Goal: Transaction & Acquisition: Purchase product/service

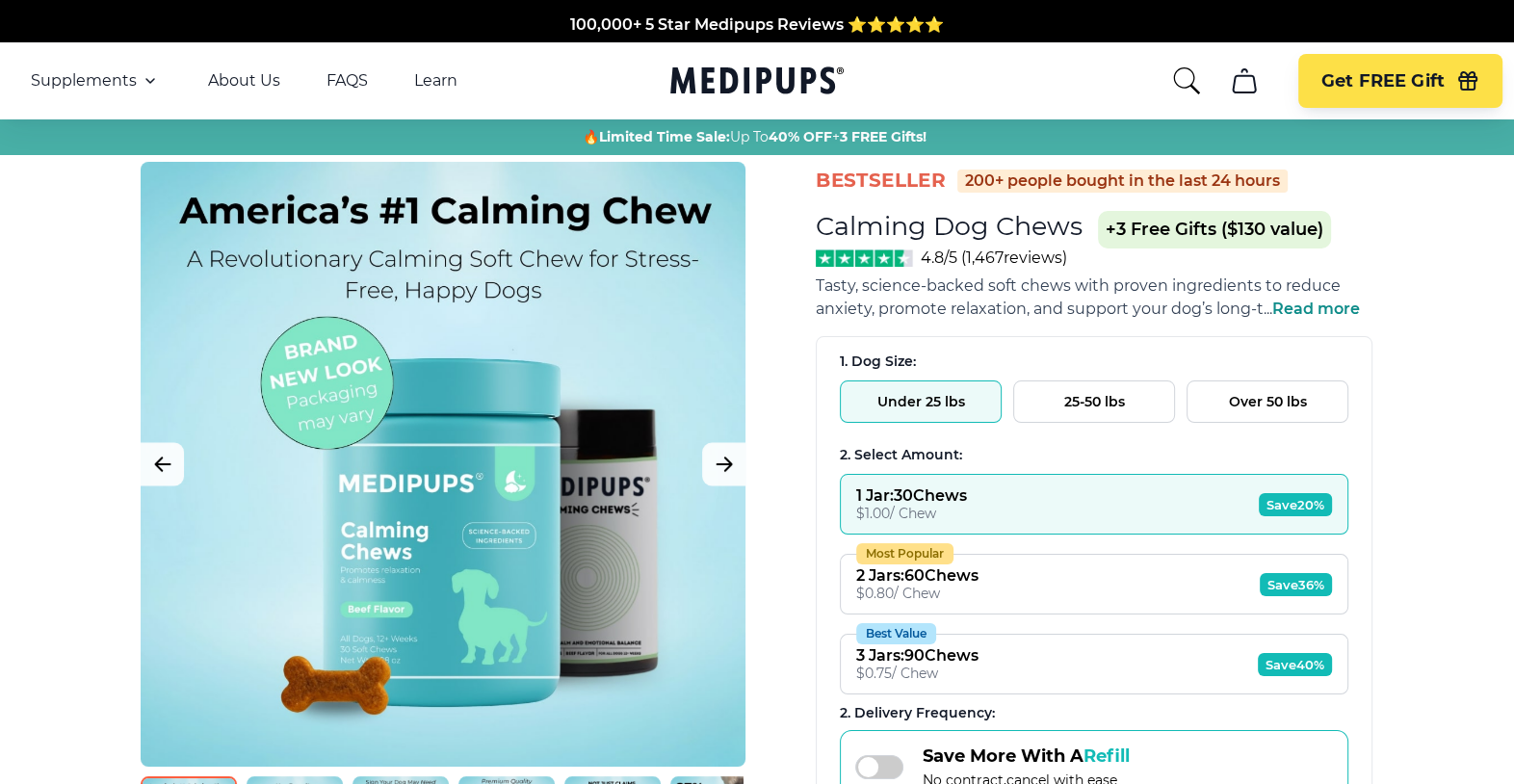
click at [1266, 578] on span "Save 36%" at bounding box center [1296, 585] width 73 height 24
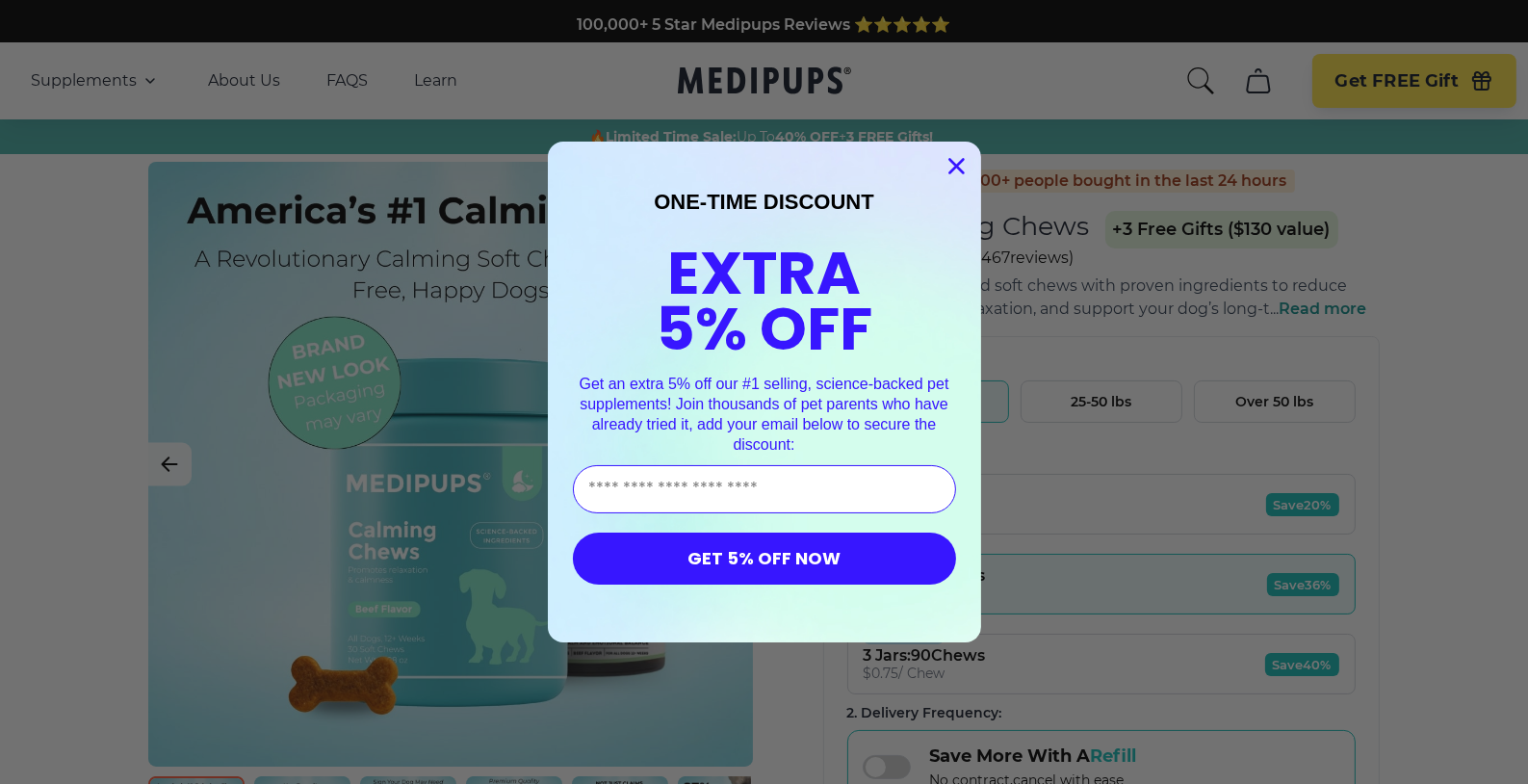
click at [950, 168] on icon "Close dialog" at bounding box center [957, 167] width 14 height 14
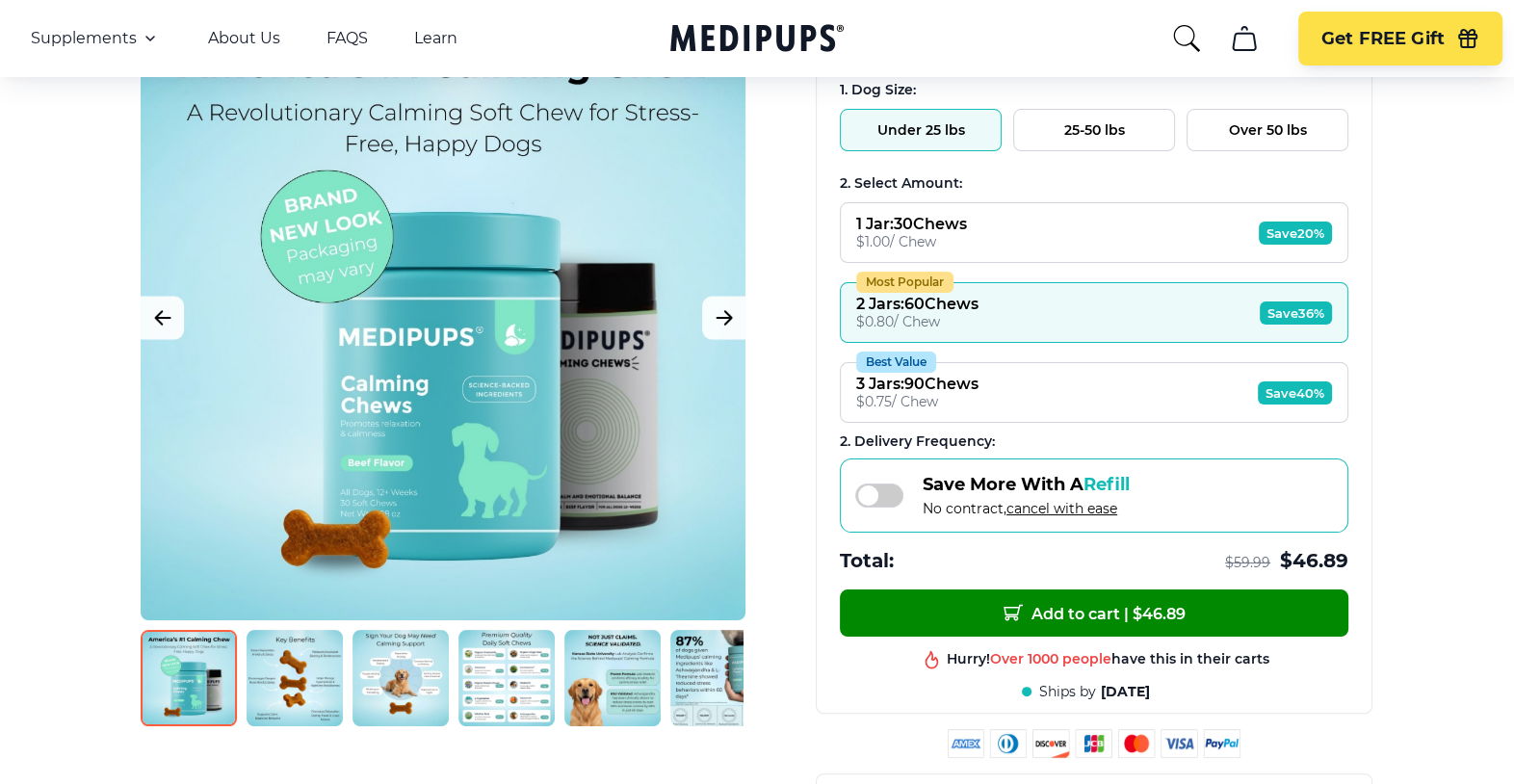
scroll to position [282, 0]
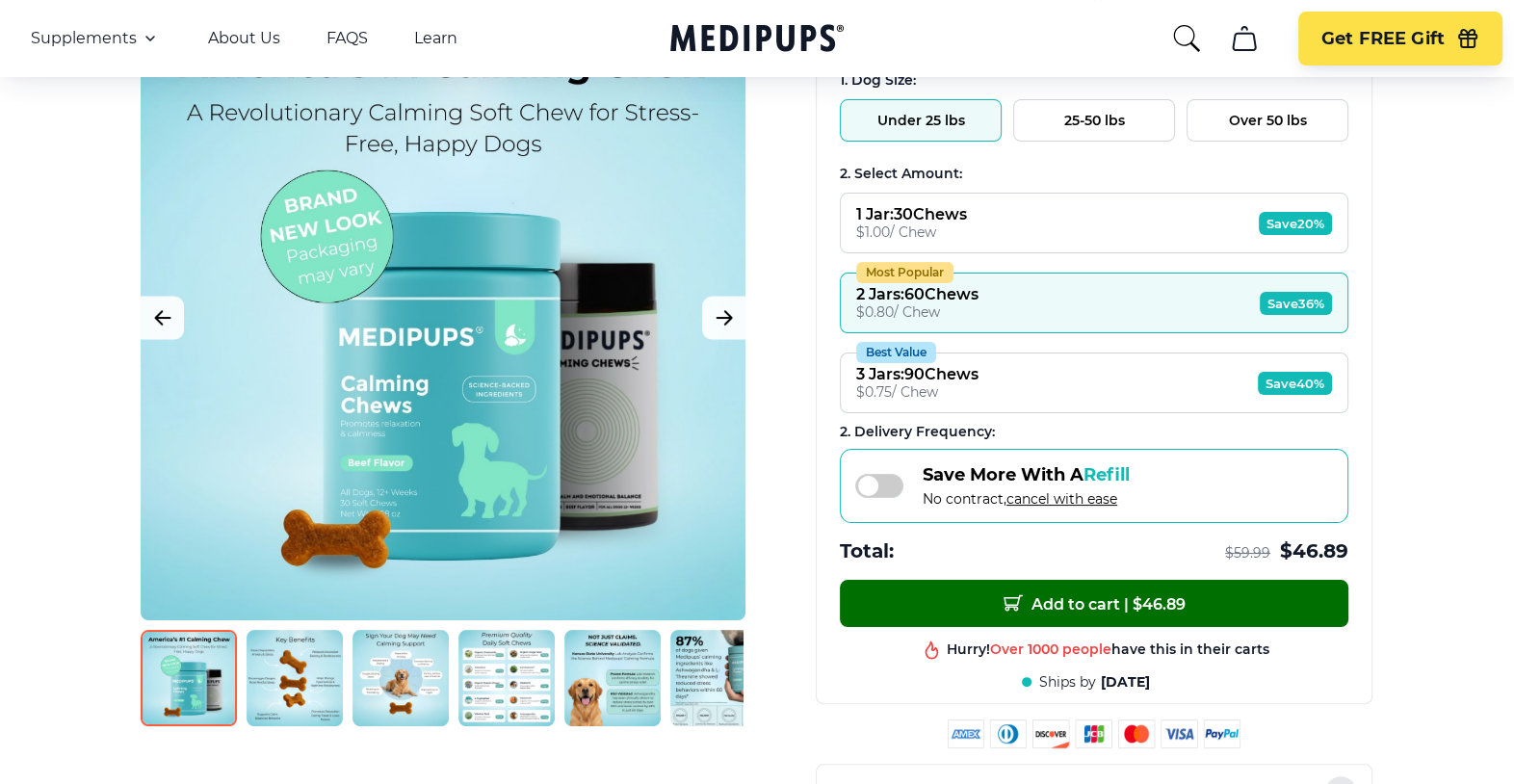
click at [939, 604] on button "Add to cart | $ 46.89" at bounding box center [1094, 603] width 508 height 47
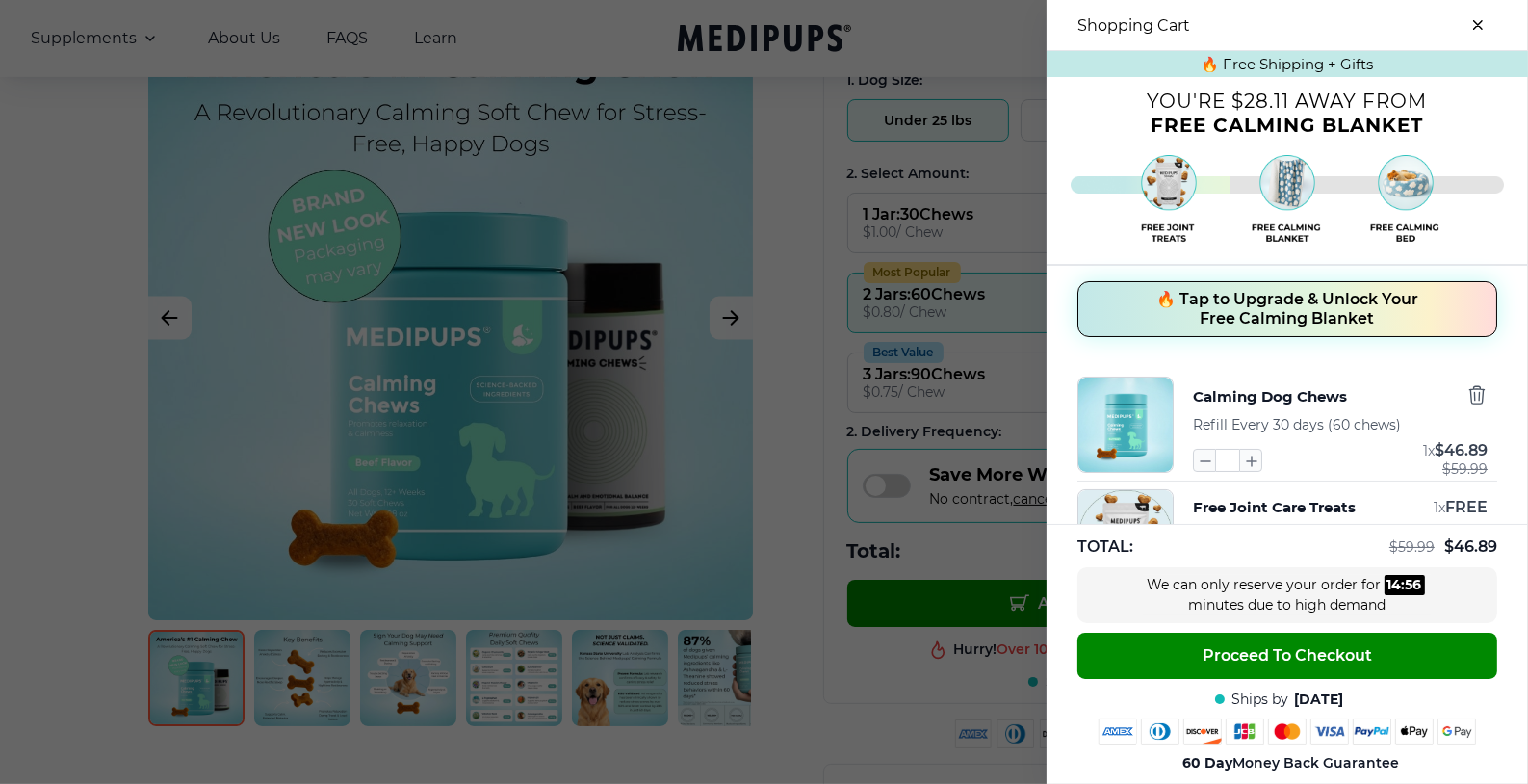
click at [1473, 21] on icon "close-cart" at bounding box center [1478, 26] width 10 height 10
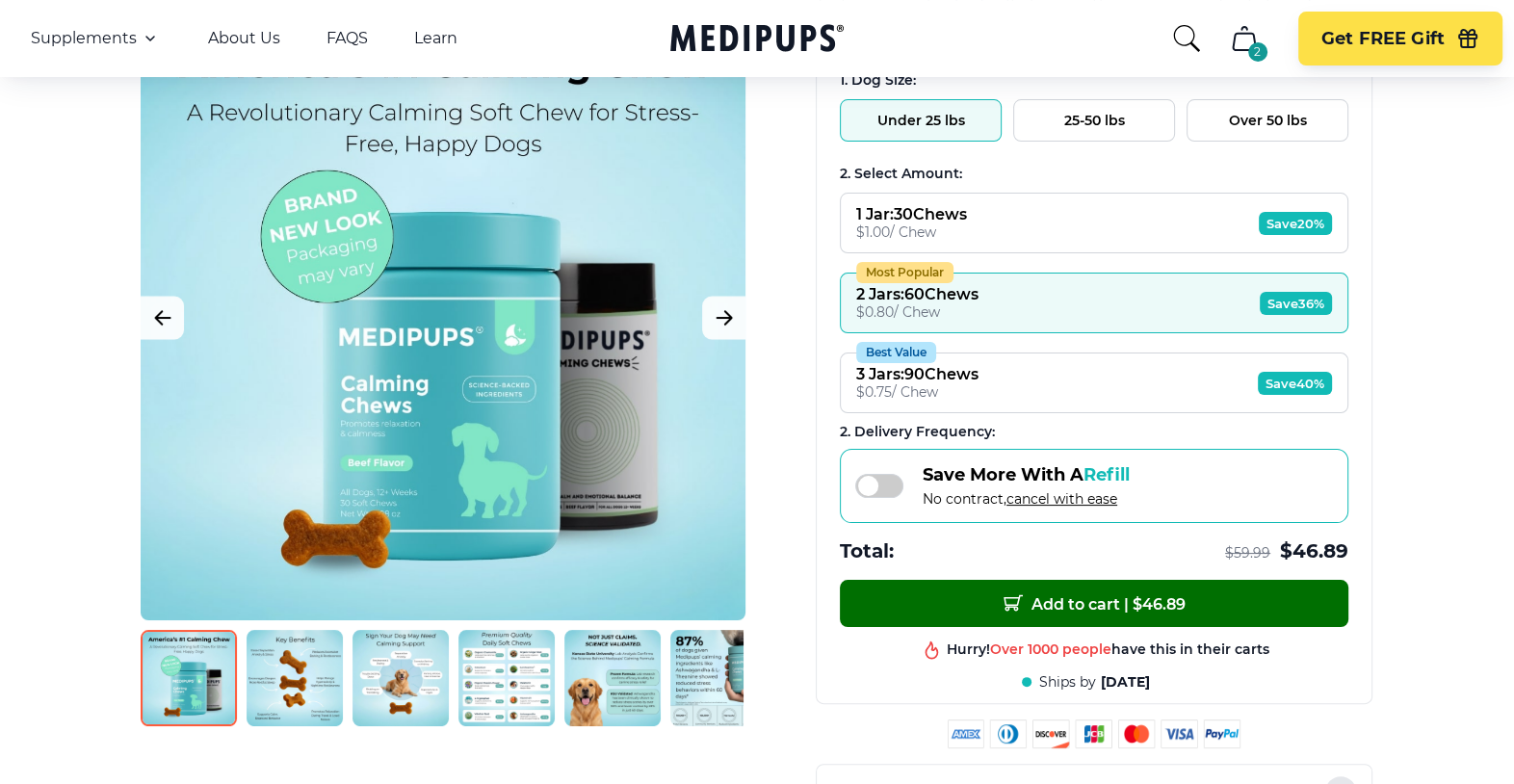
click at [950, 589] on button "Add to cart | $ 46.89" at bounding box center [1094, 603] width 508 height 47
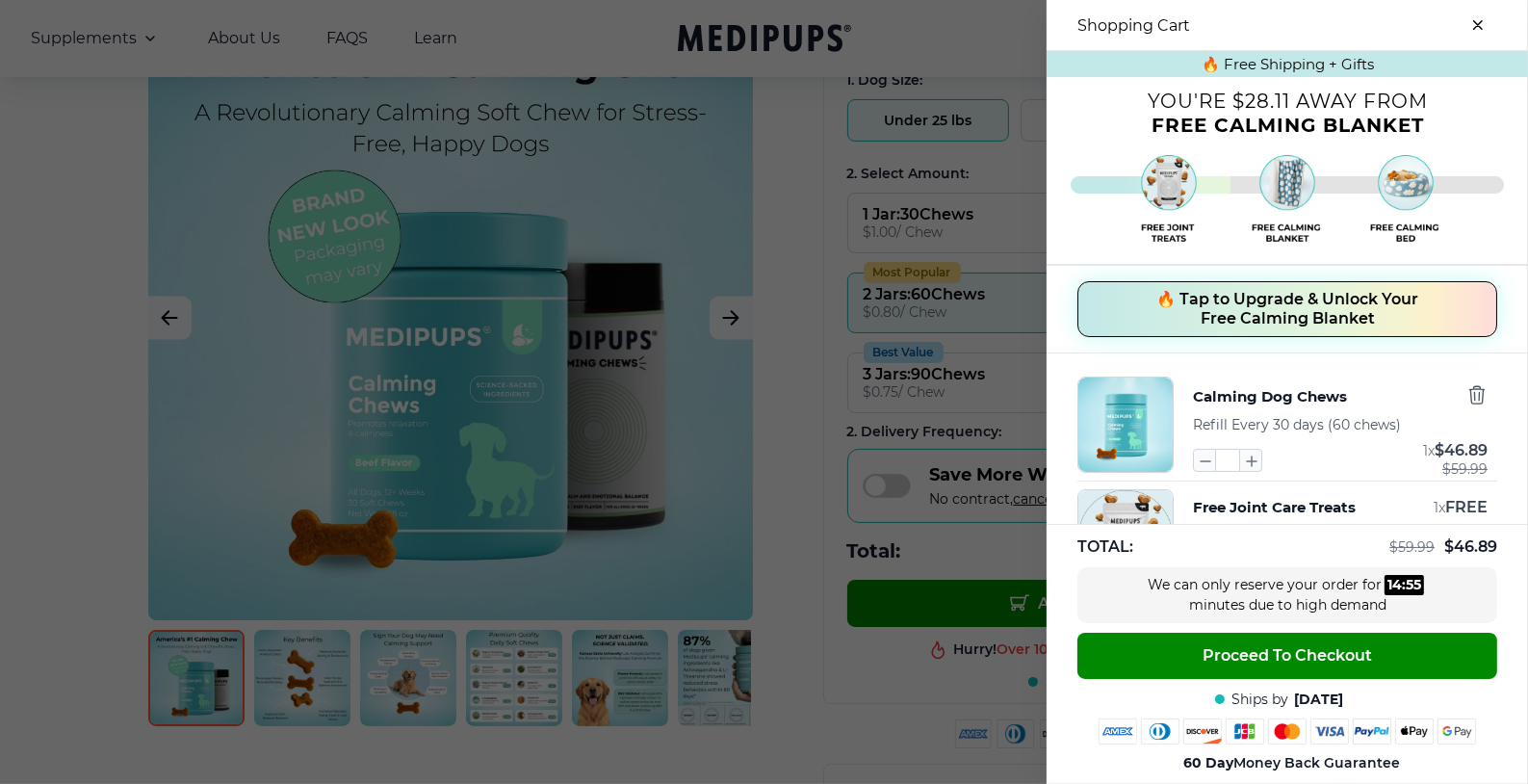
click at [784, 301] on div at bounding box center [764, 392] width 1528 height 784
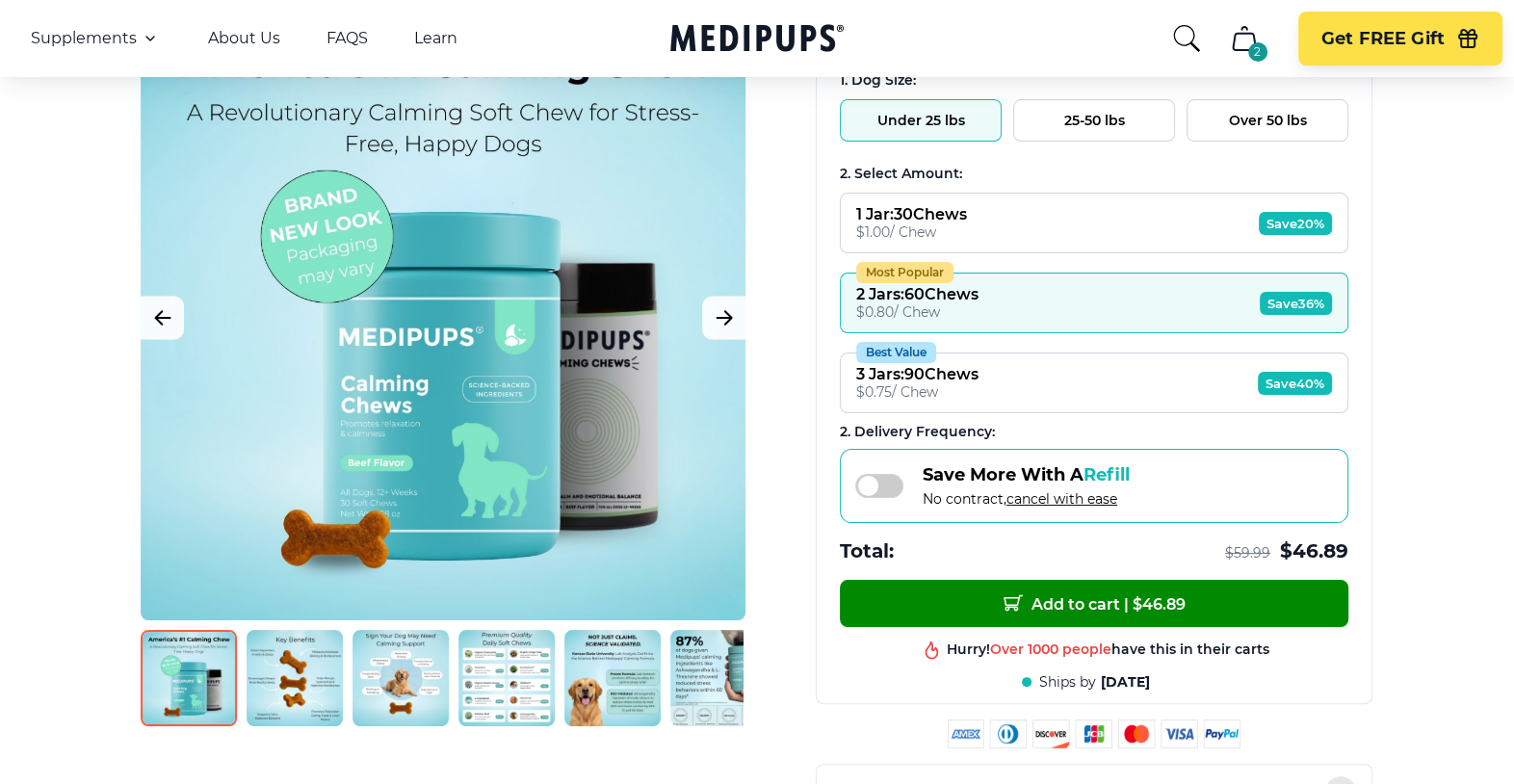
scroll to position [0, 0]
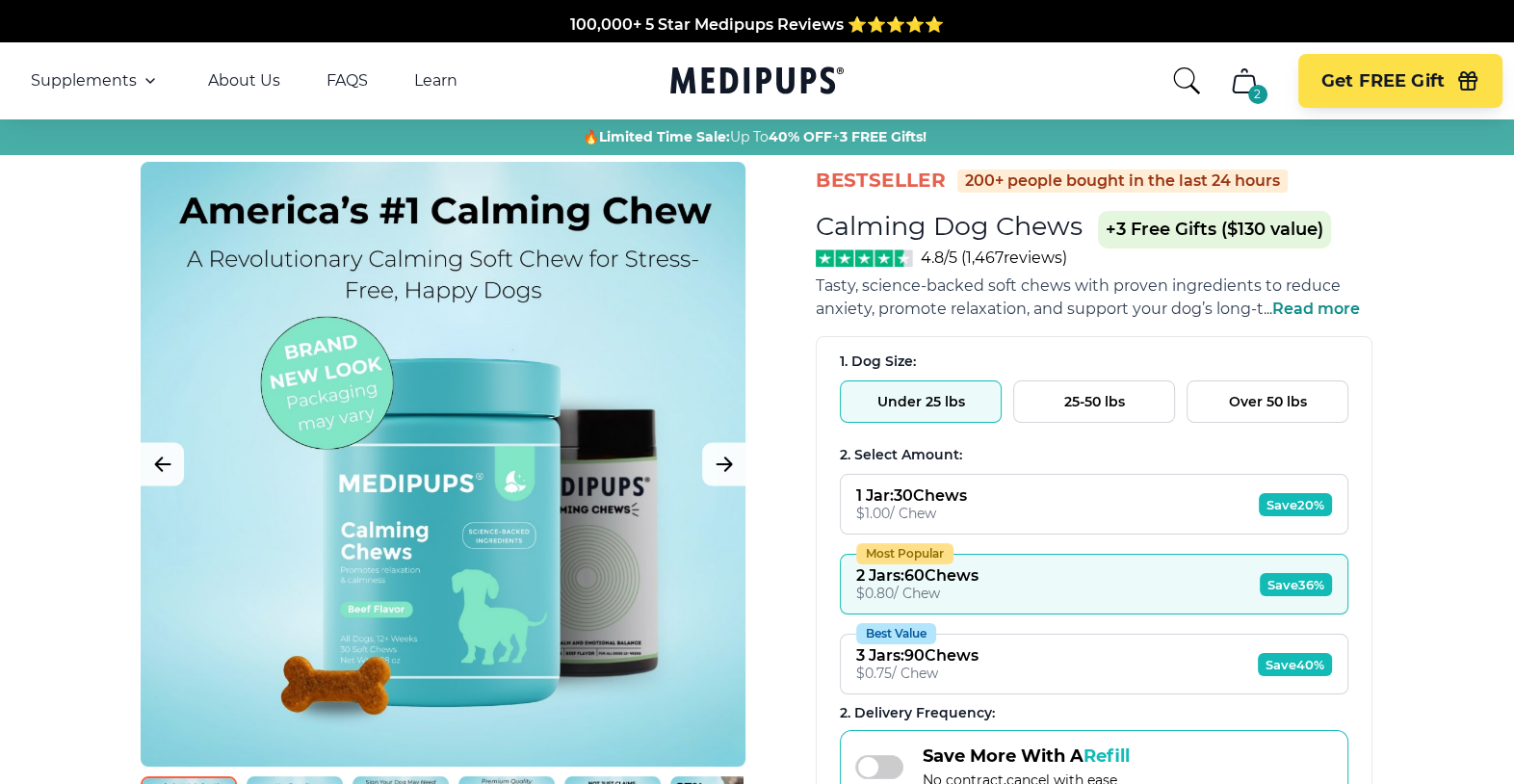
click at [257, 543] on div at bounding box center [443, 464] width 604 height 604
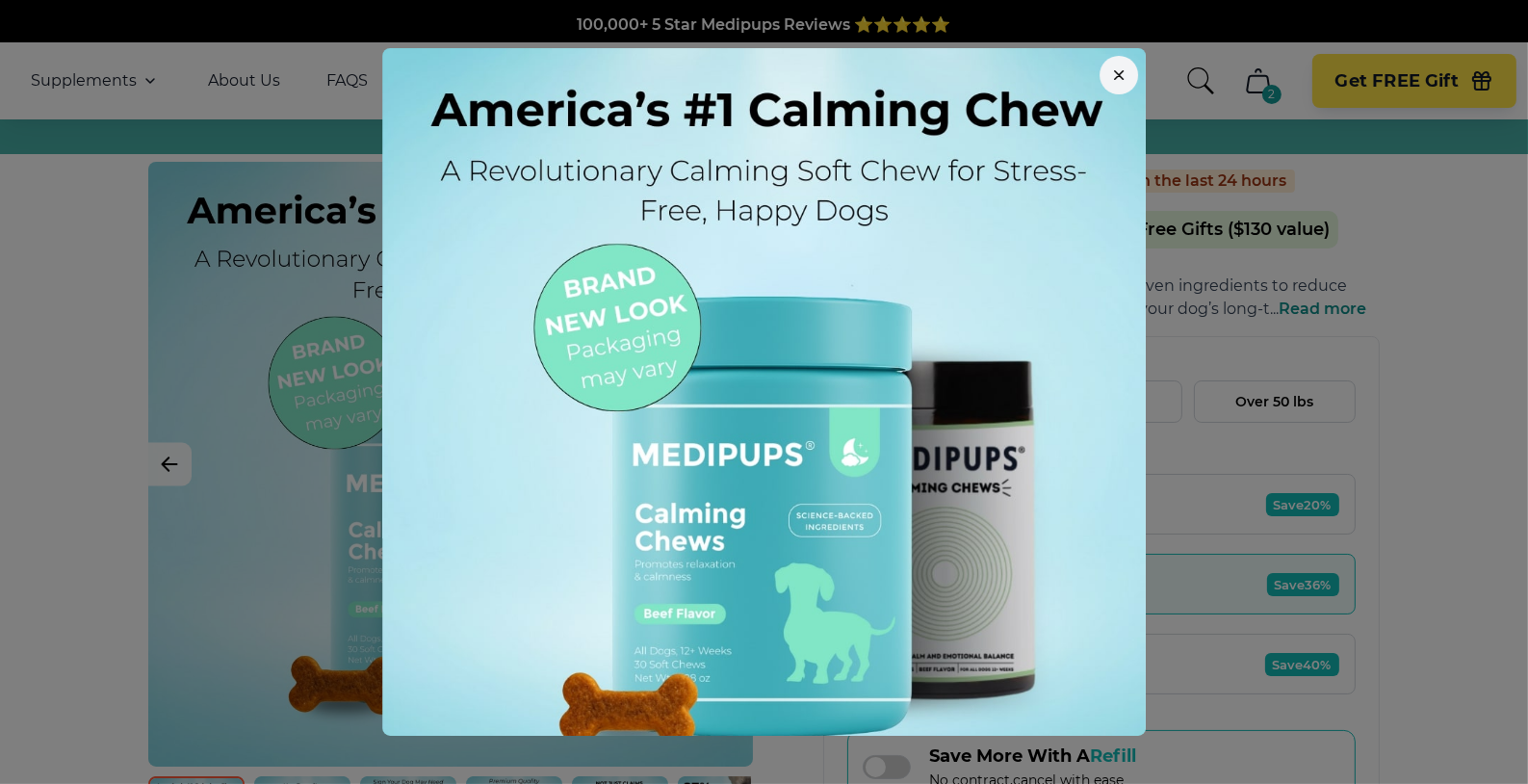
click at [253, 525] on div at bounding box center [764, 392] width 1528 height 784
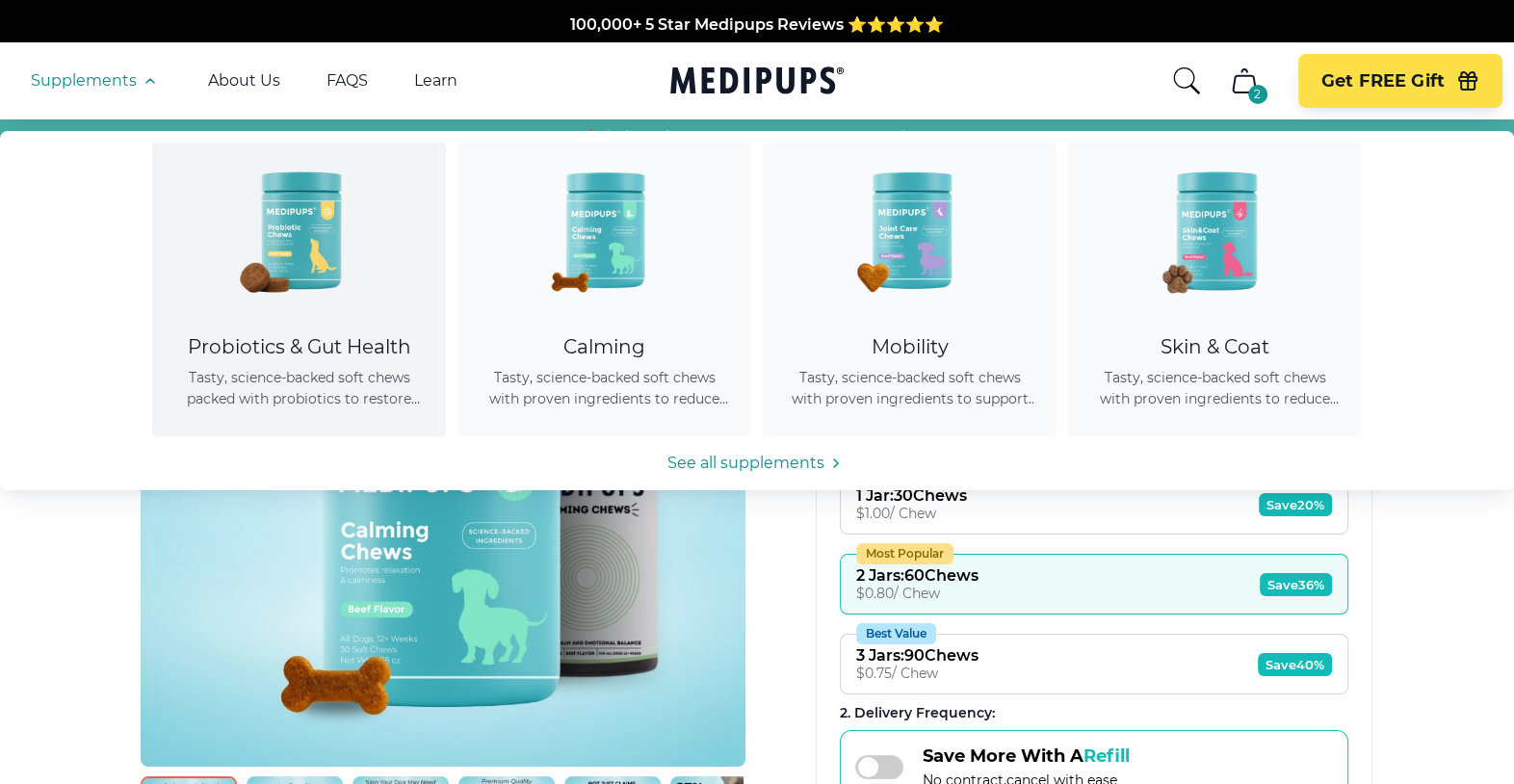
click at [285, 235] on img at bounding box center [299, 229] width 174 height 174
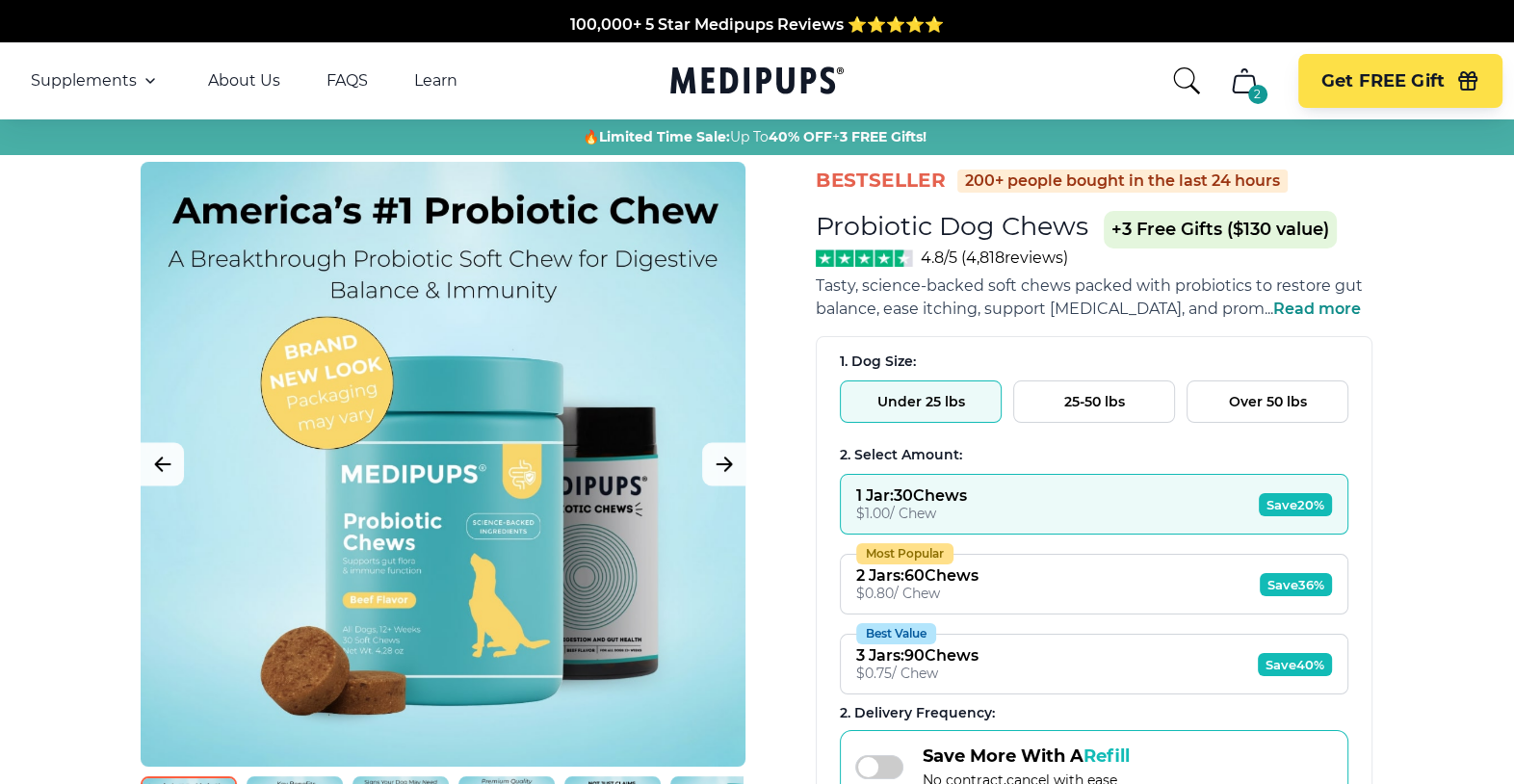
click at [1005, 508] on button "1 Jar : 30 Chews $ 1.00 / Chew Save 20%" at bounding box center [1094, 504] width 508 height 61
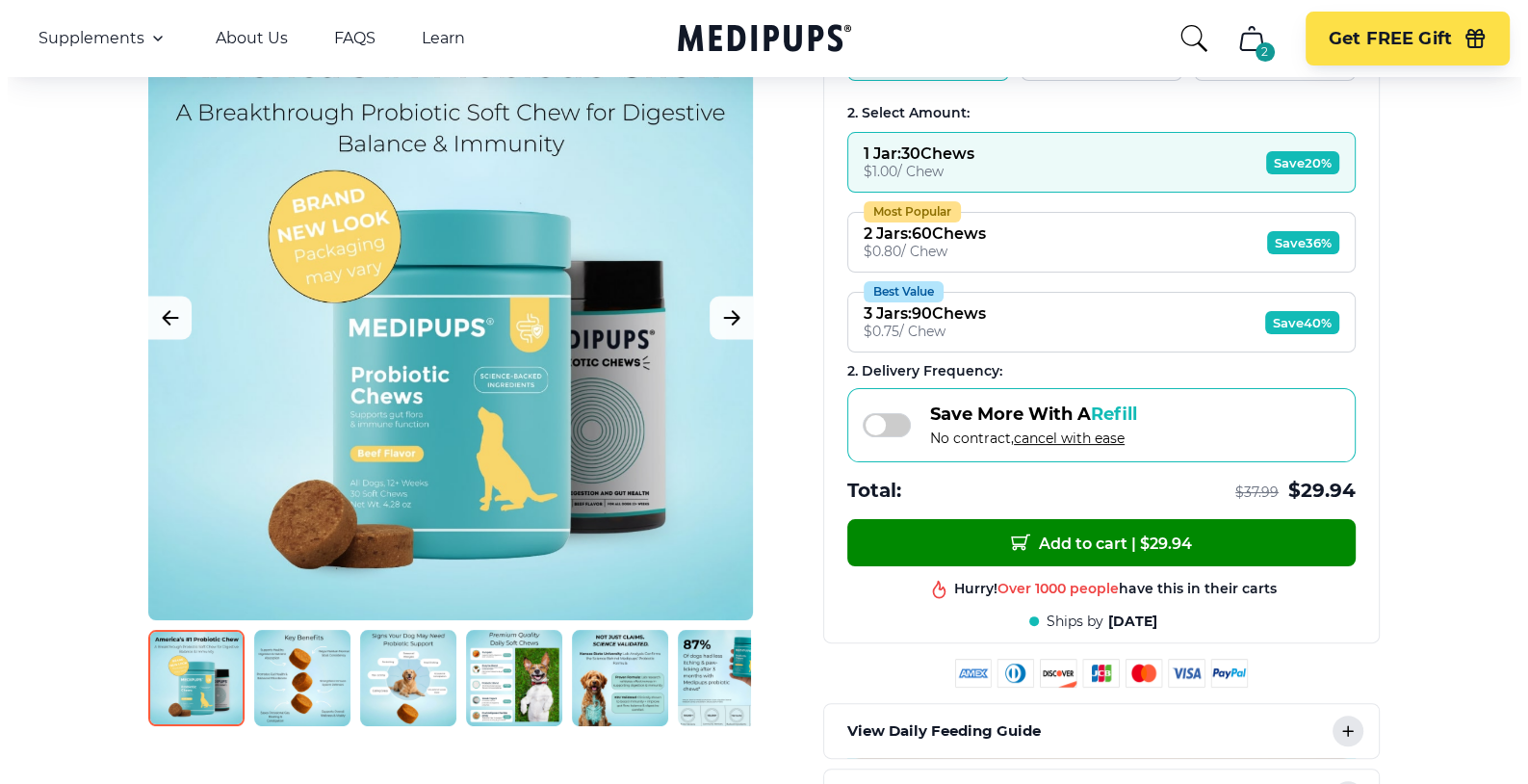
scroll to position [278, 0]
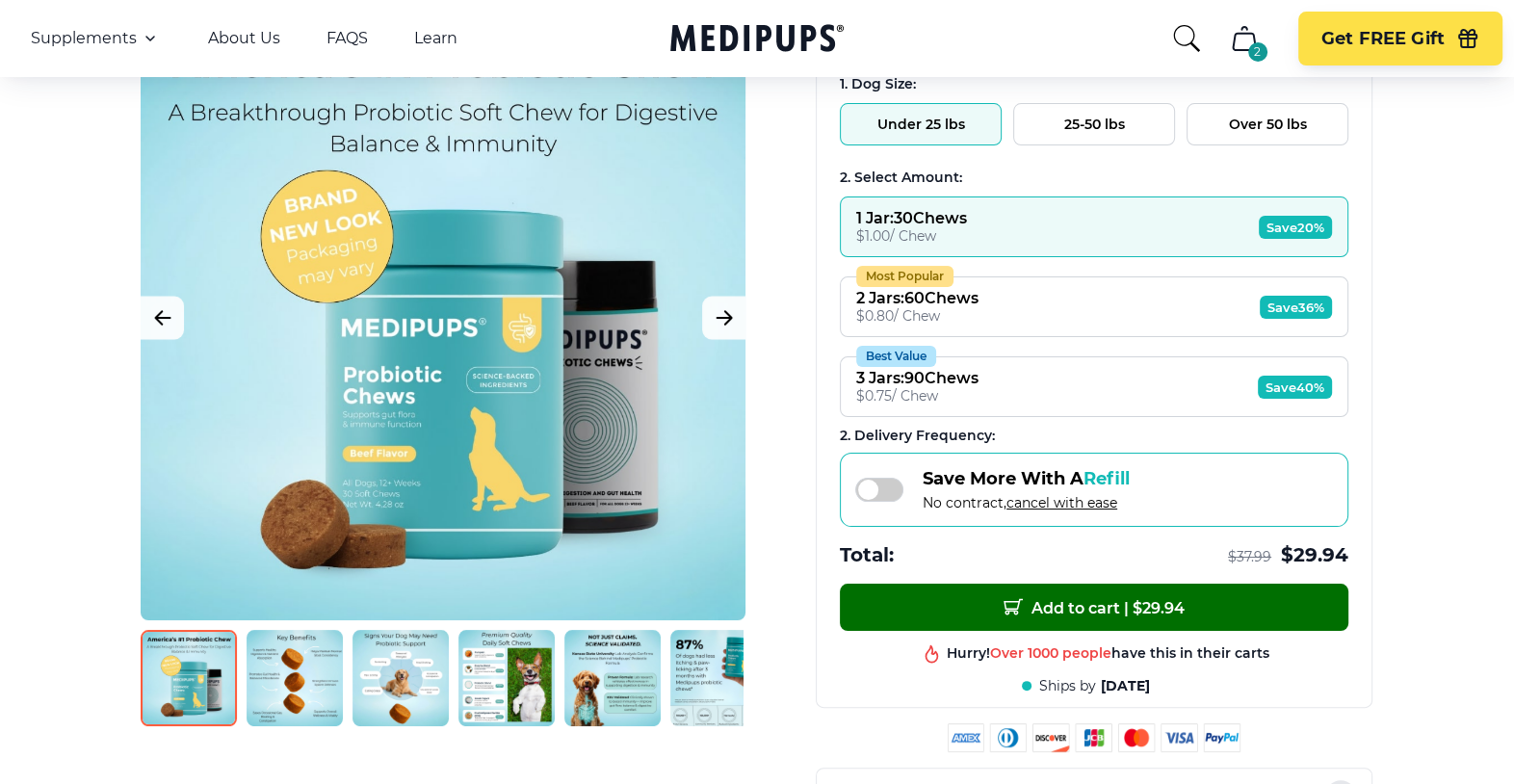
click at [970, 610] on button "Add to cart | $ 29.94" at bounding box center [1094, 607] width 508 height 47
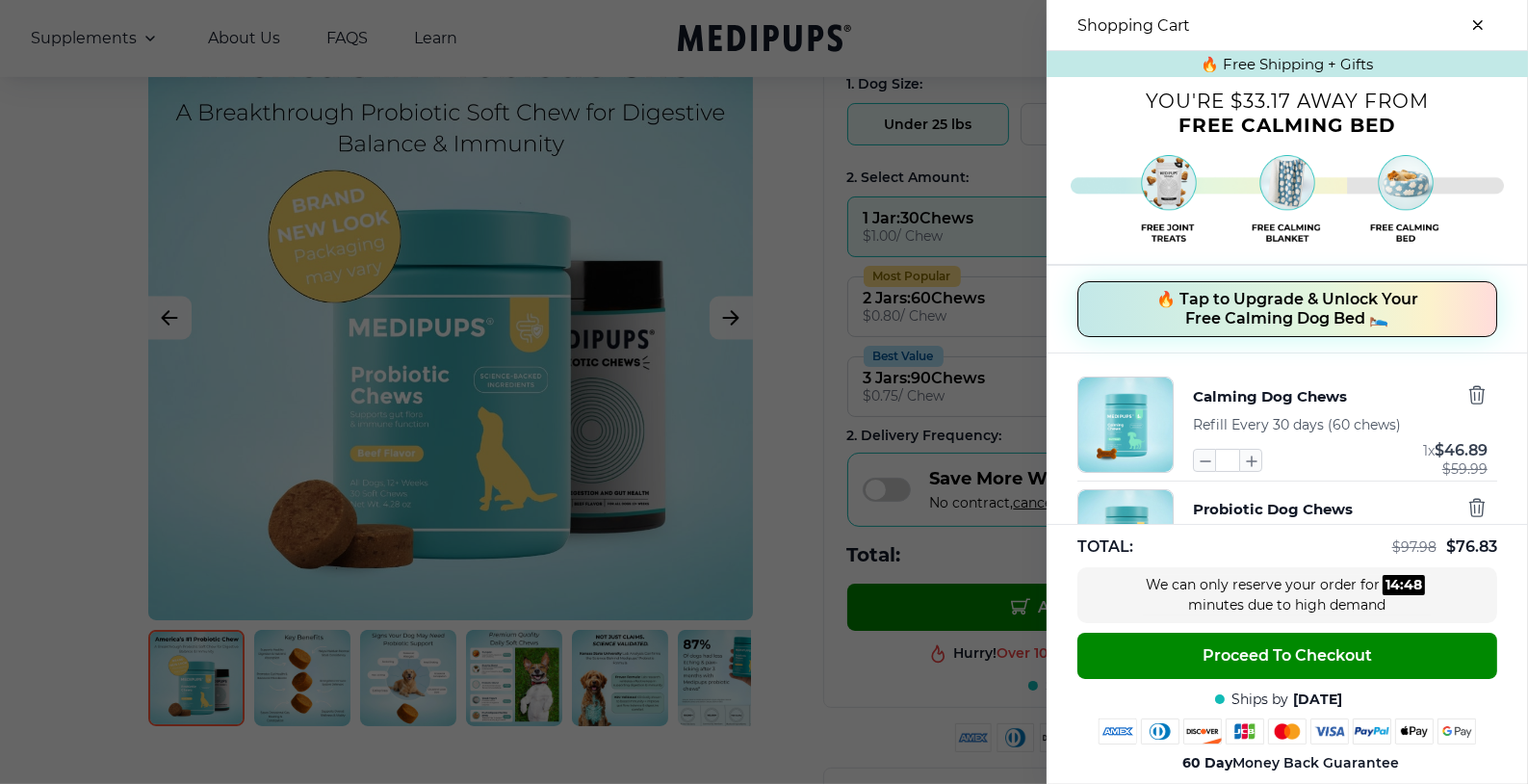
click at [1177, 314] on span "🔥 Tap to Upgrade & Unlock Your Free Calming Dog Bed 🛌" at bounding box center [1288, 308] width 262 height 38
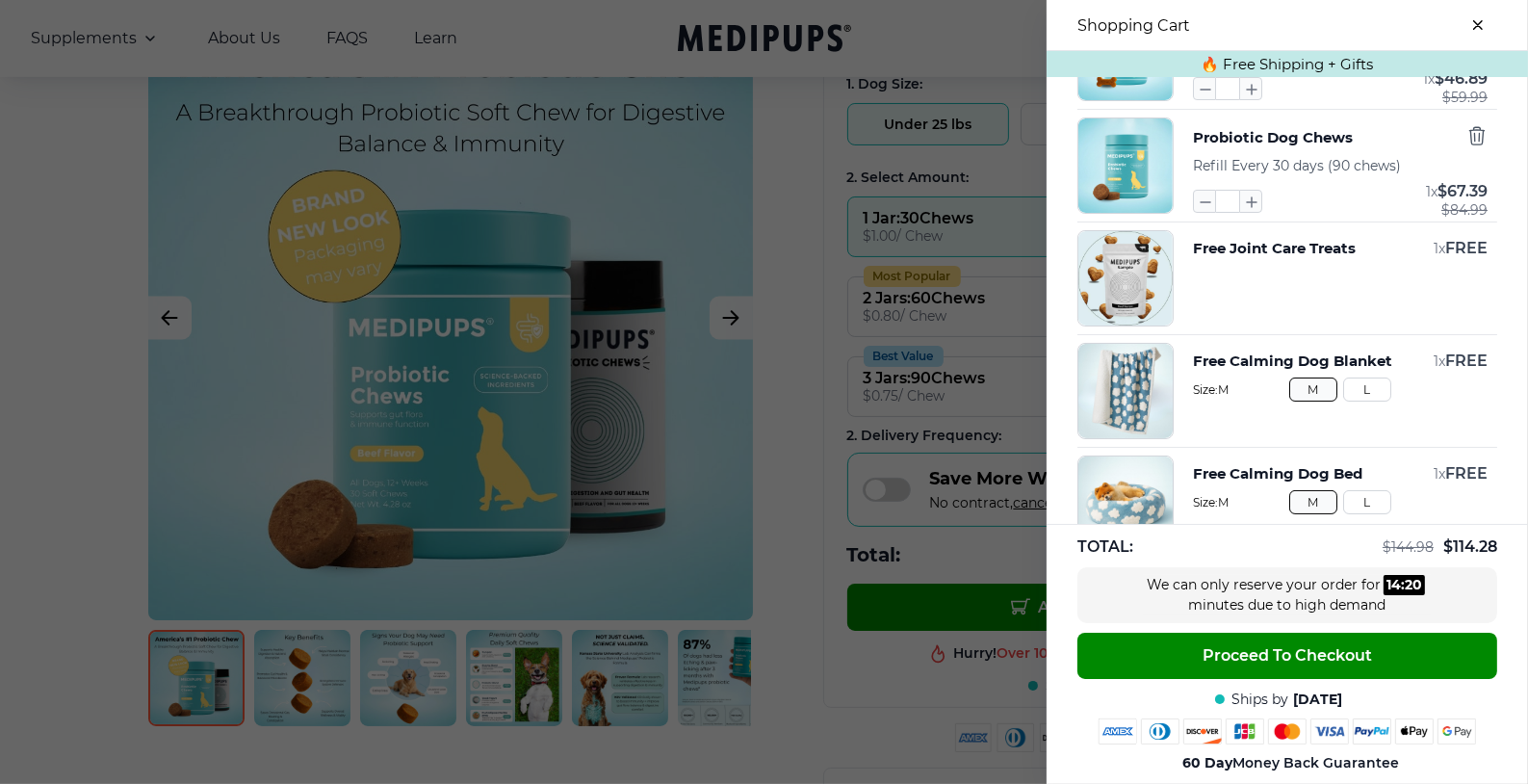
scroll to position [246, 0]
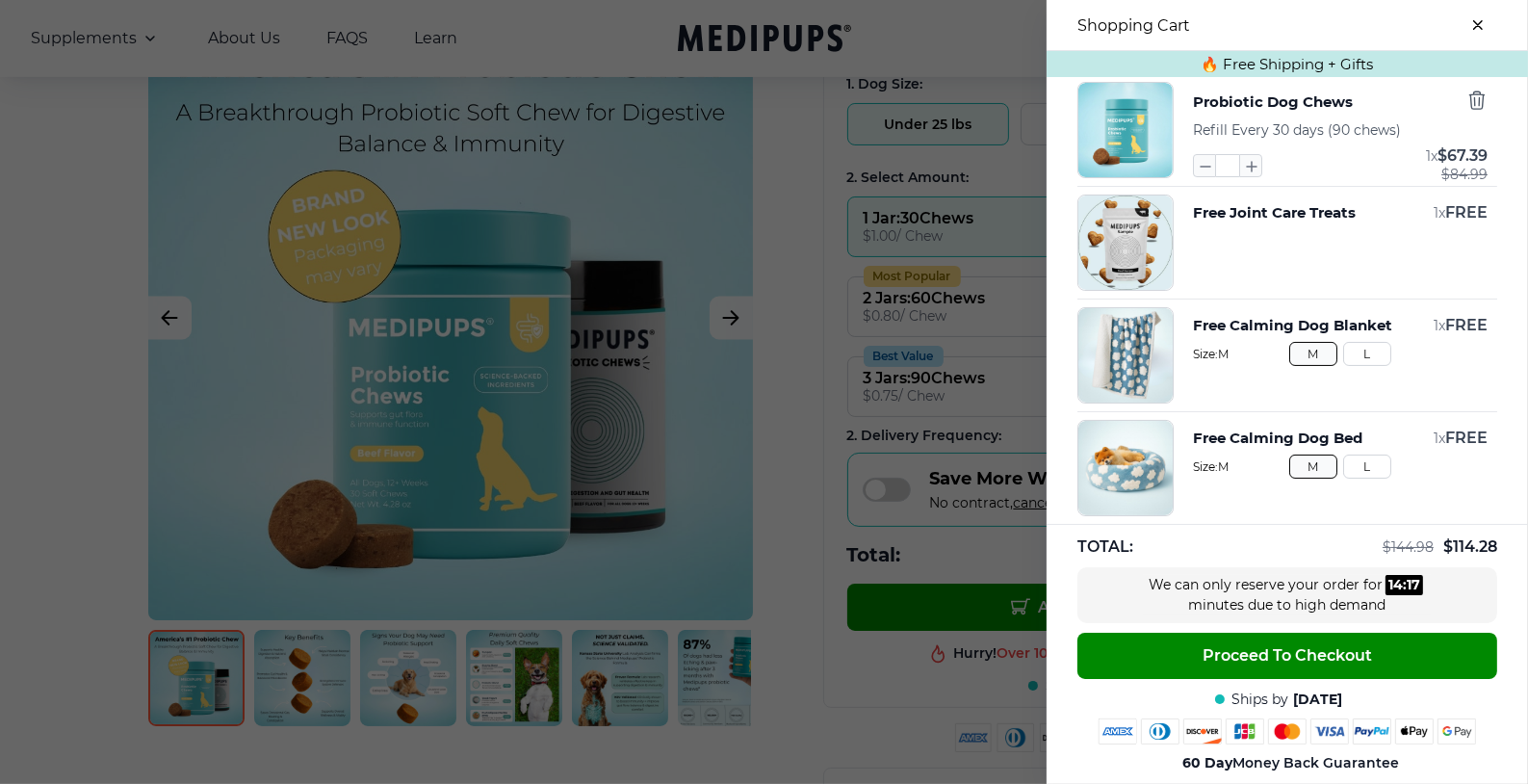
click at [1346, 347] on button "L" at bounding box center [1367, 353] width 48 height 25
click at [1351, 472] on button "L" at bounding box center [1367, 466] width 48 height 25
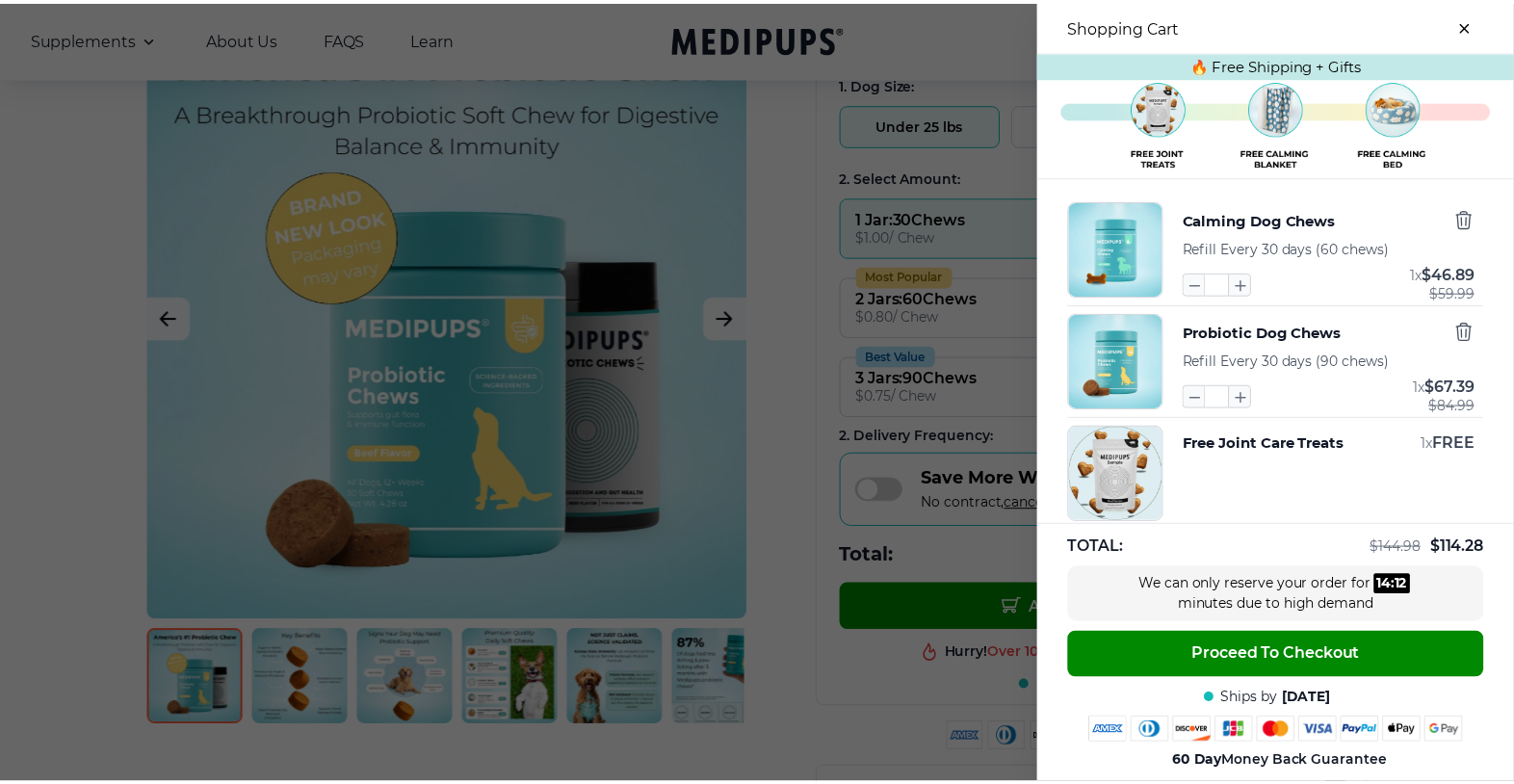
scroll to position [0, 0]
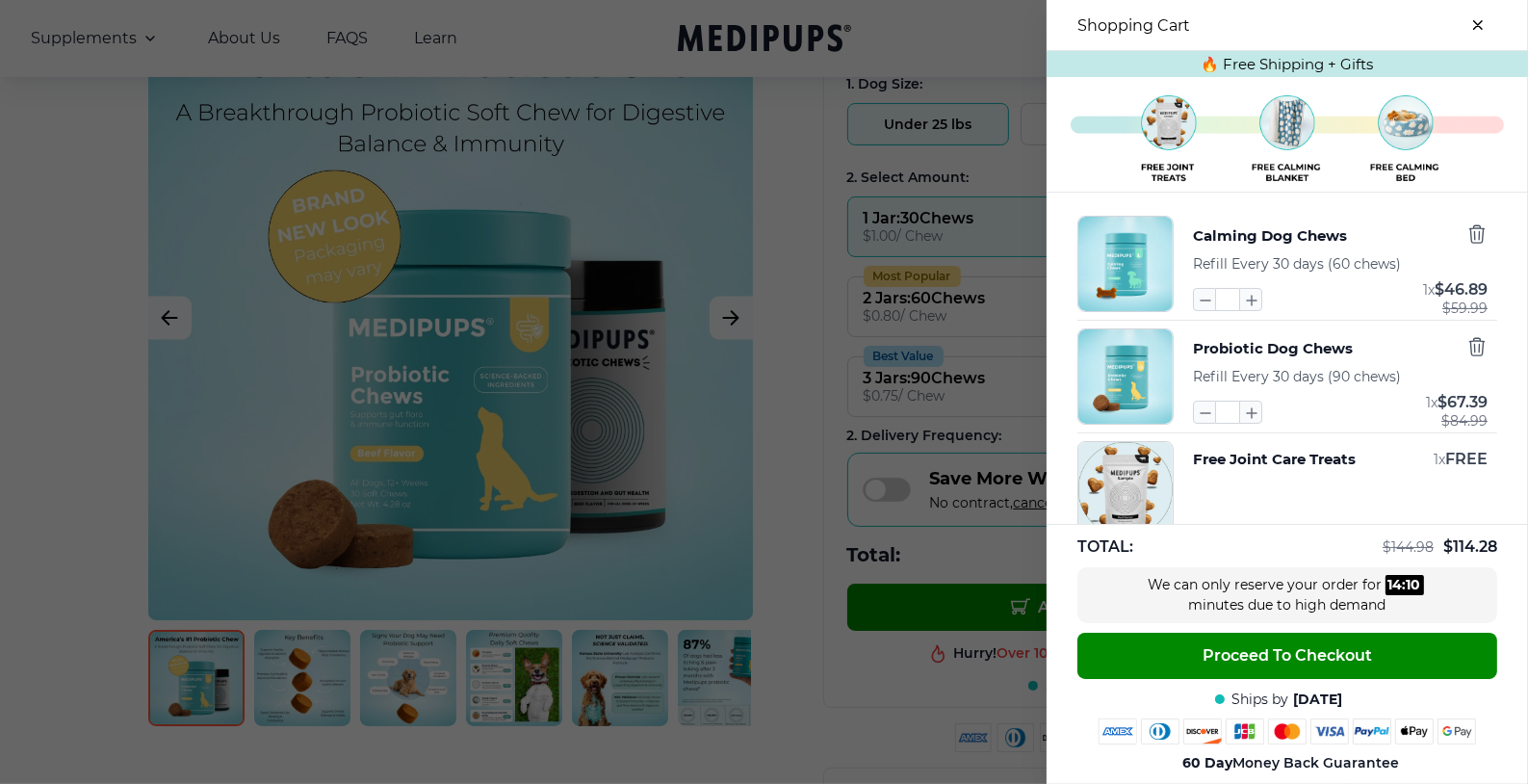
click at [1471, 22] on button "close-cart" at bounding box center [1478, 25] width 38 height 38
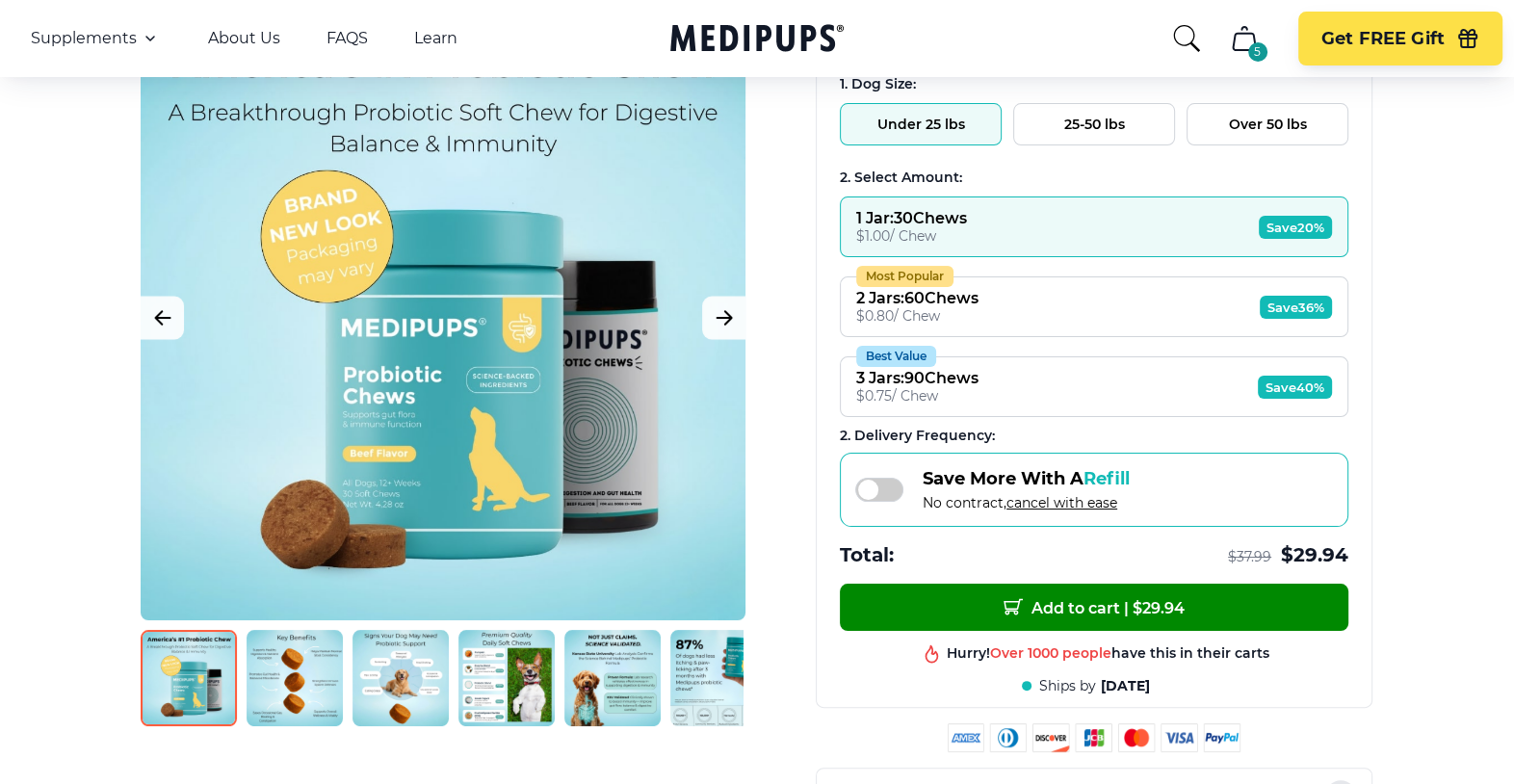
click at [1242, 39] on icon "cart" at bounding box center [1243, 38] width 30 height 30
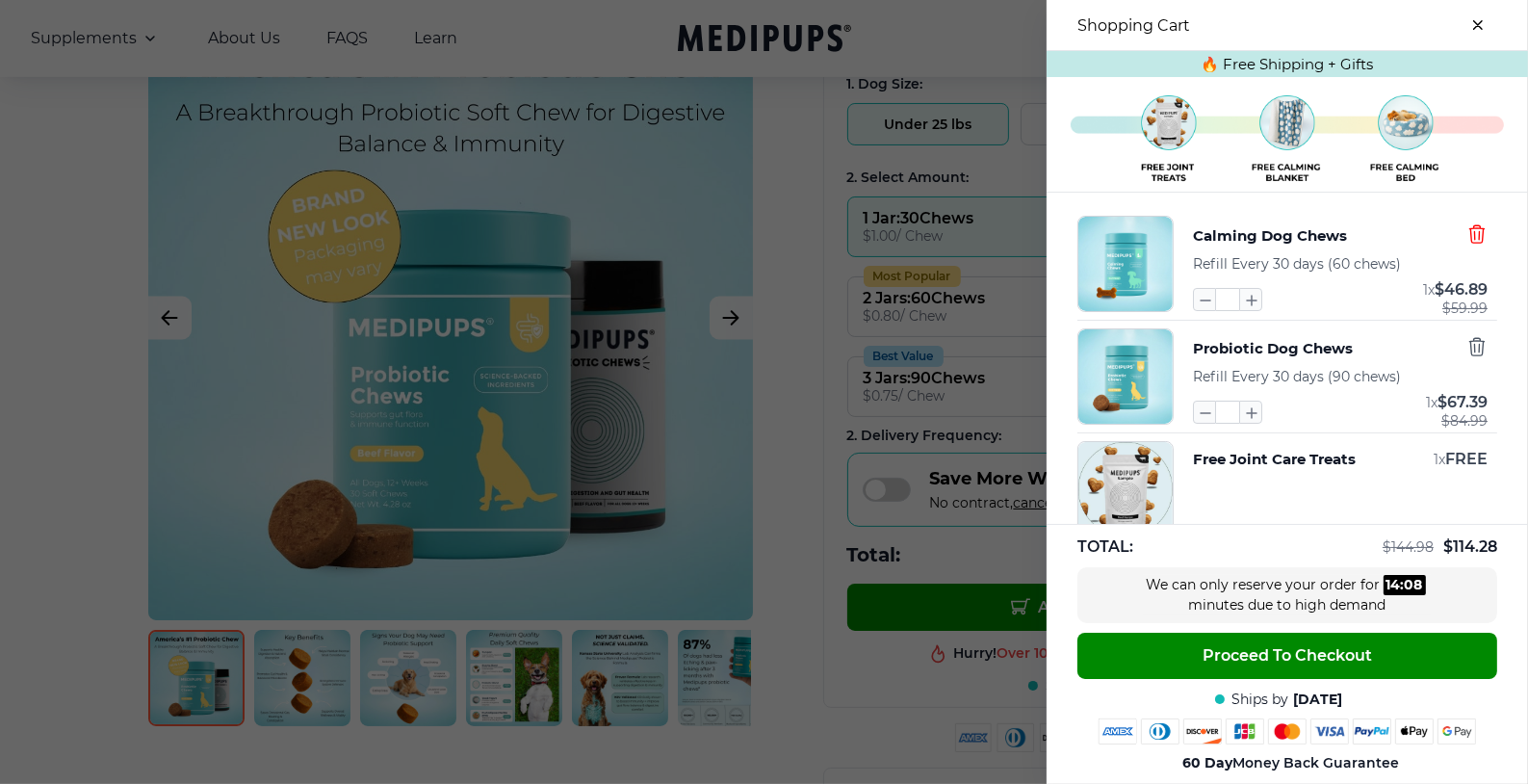
click at [1467, 240] on icon "button" at bounding box center [1478, 235] width 22 height 22
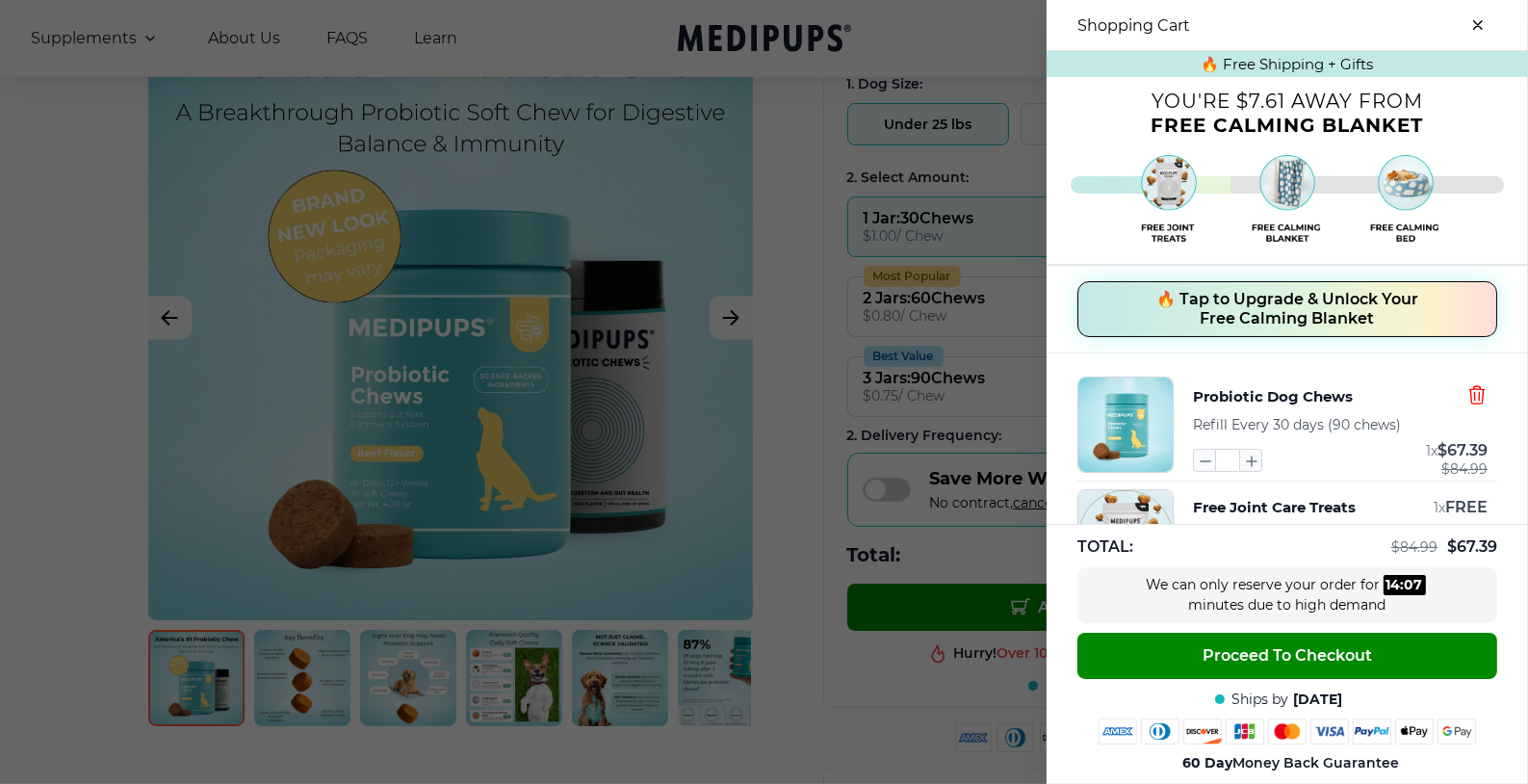
click at [1470, 397] on icon "button" at bounding box center [1477, 395] width 15 height 18
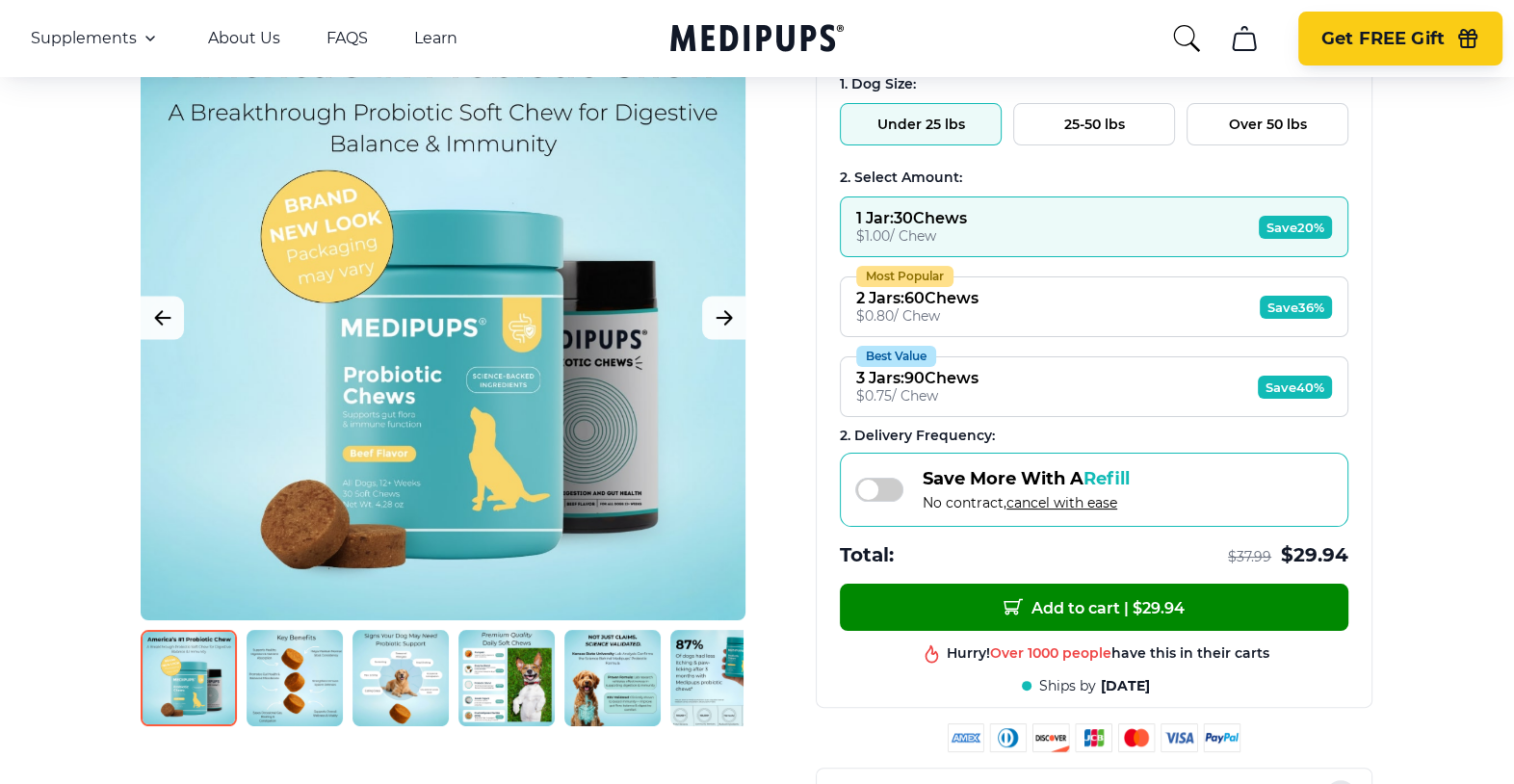
click at [1382, 21] on button "Get FREE Gift" at bounding box center [1400, 38] width 204 height 54
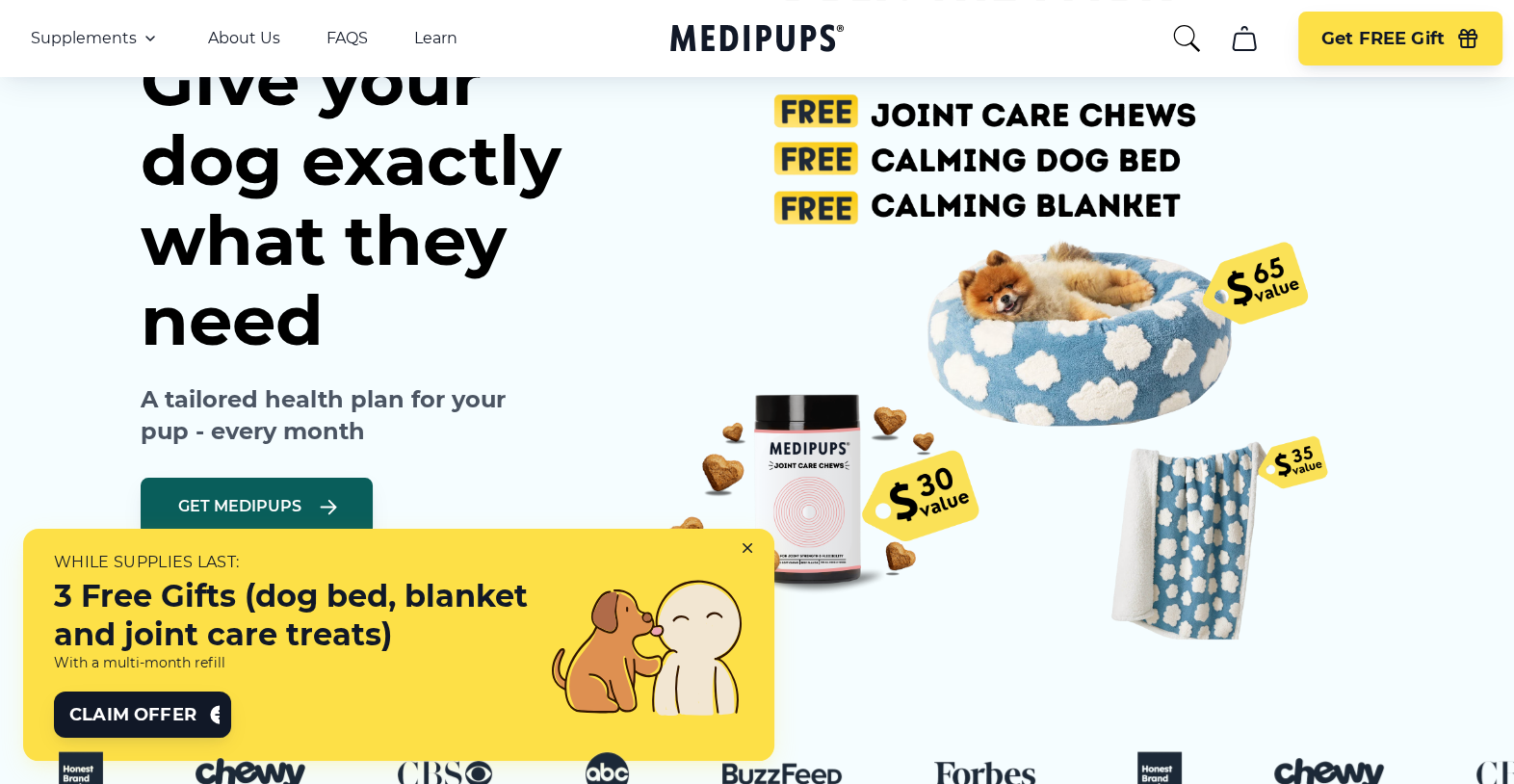
scroll to position [242, 0]
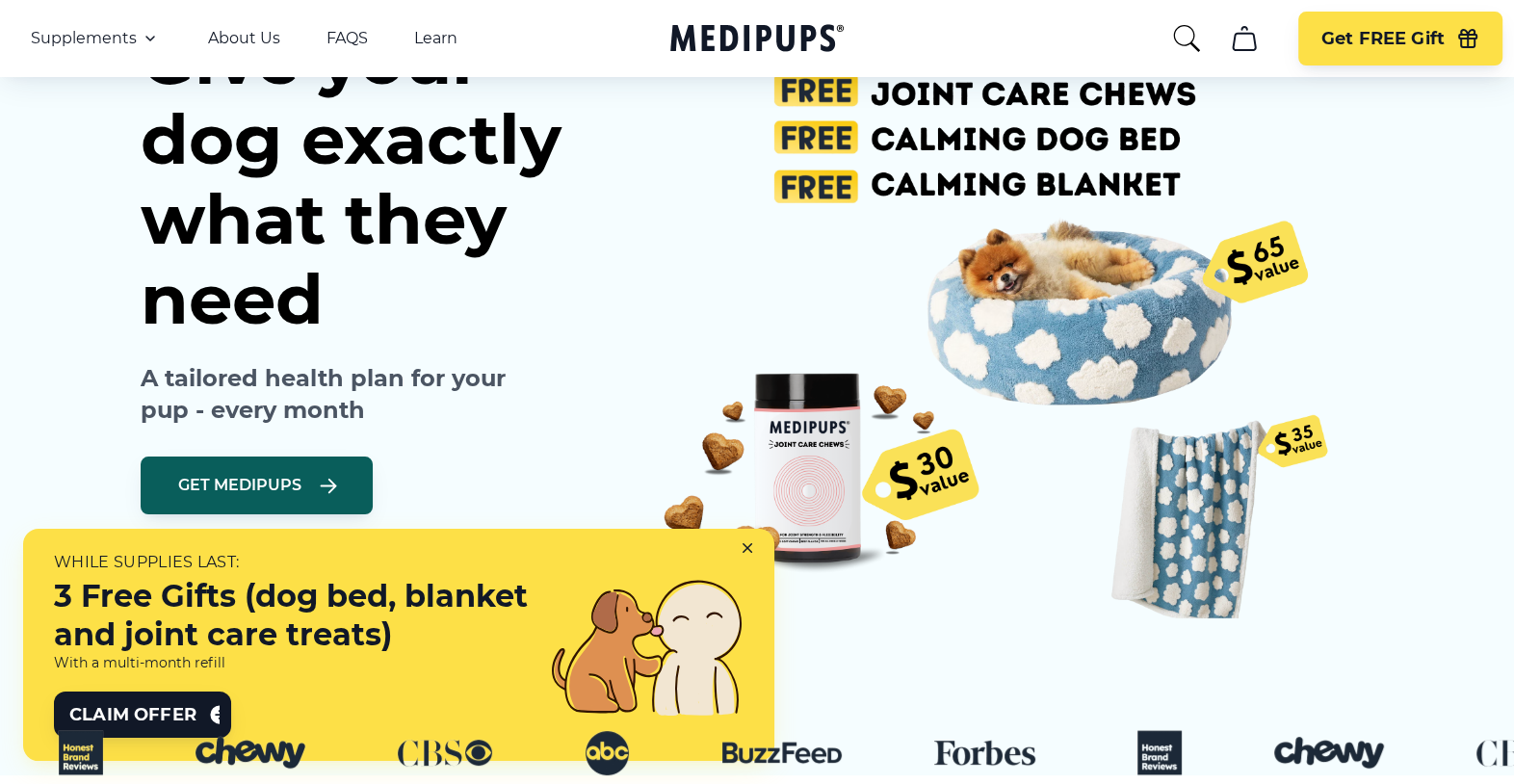
click at [157, 716] on div at bounding box center [757, 713] width 1514 height 123
click at [539, 287] on h1 "Give your dog exactly what they need" at bounding box center [387, 180] width 493 height 320
click at [759, 548] on icon at bounding box center [752, 551] width 18 height 18
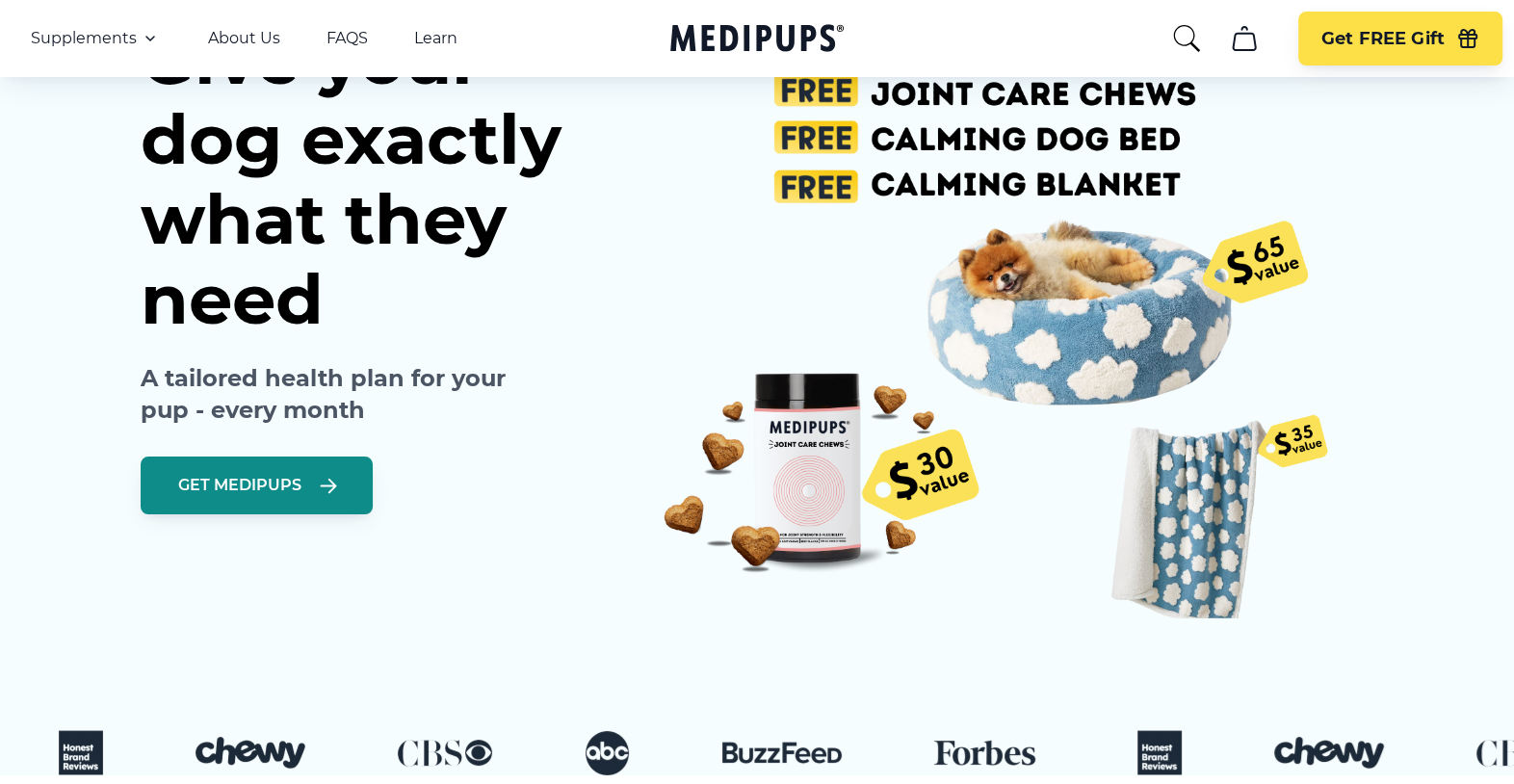
click at [322, 487] on icon "button" at bounding box center [329, 486] width 24 height 25
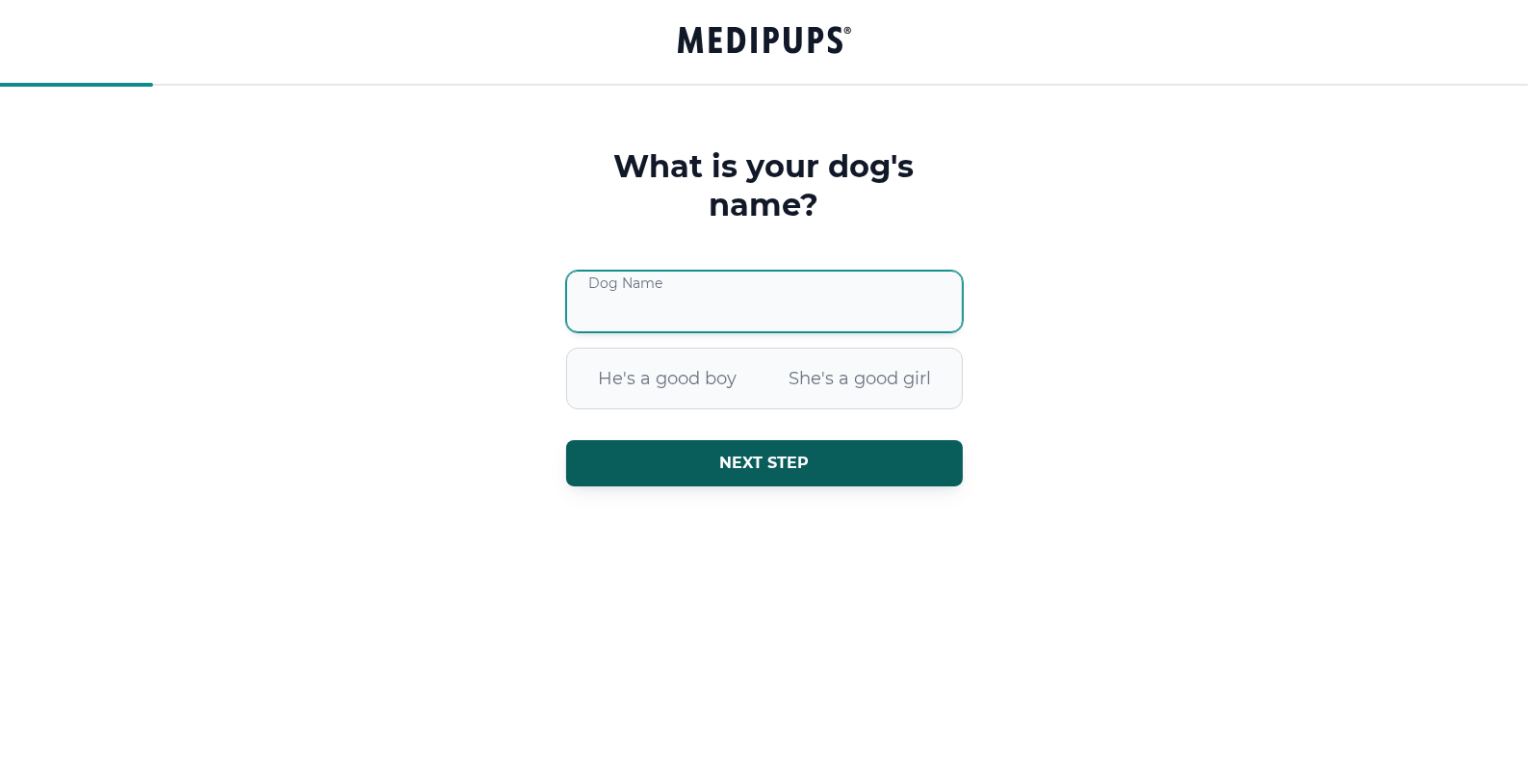
click at [651, 311] on input "Dog Name" at bounding box center [764, 301] width 396 height 62
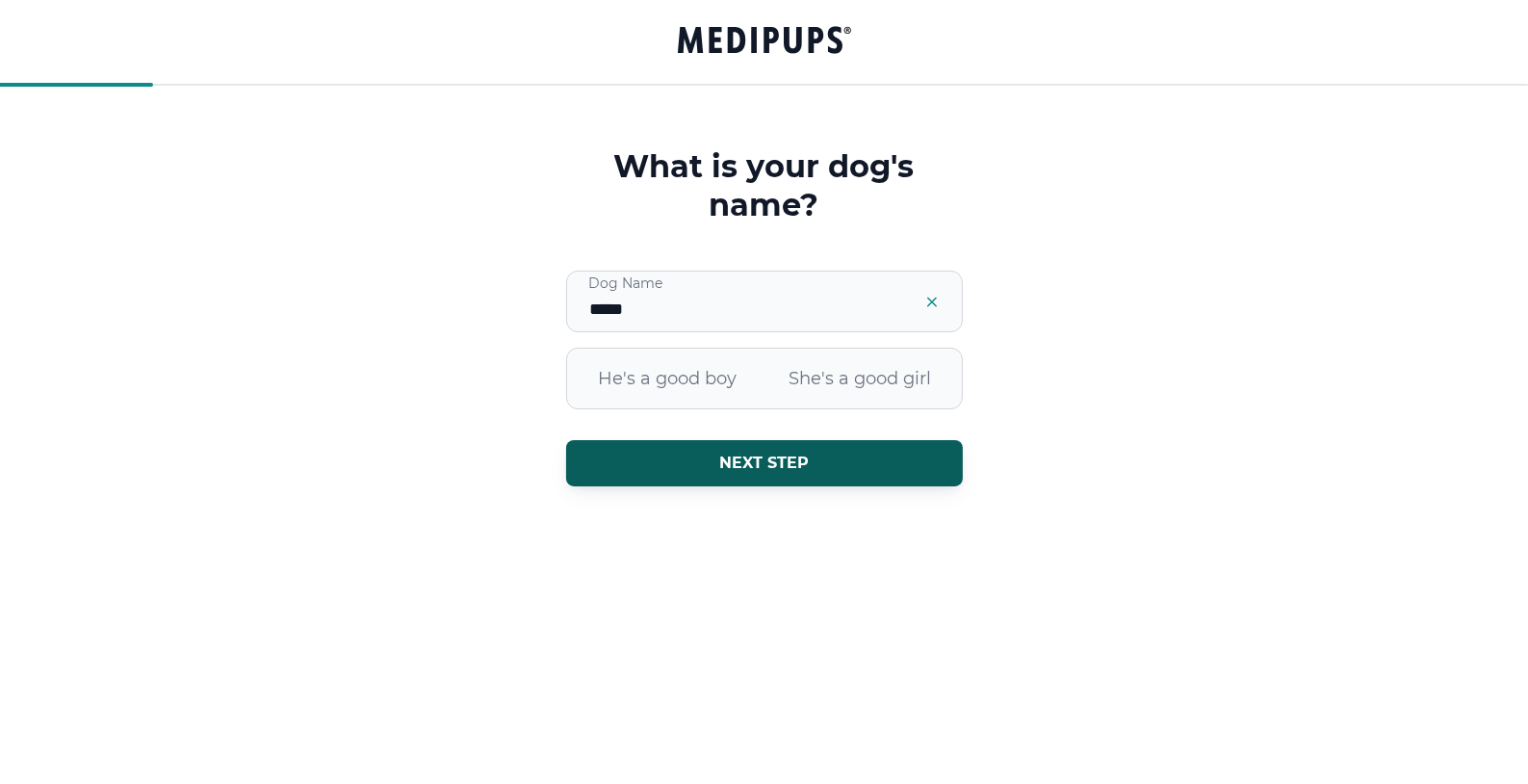
click at [907, 564] on div "What is your dog's name? ***** Dog Name He's a good boy She's a good girl Next …" at bounding box center [764, 392] width 1528 height 784
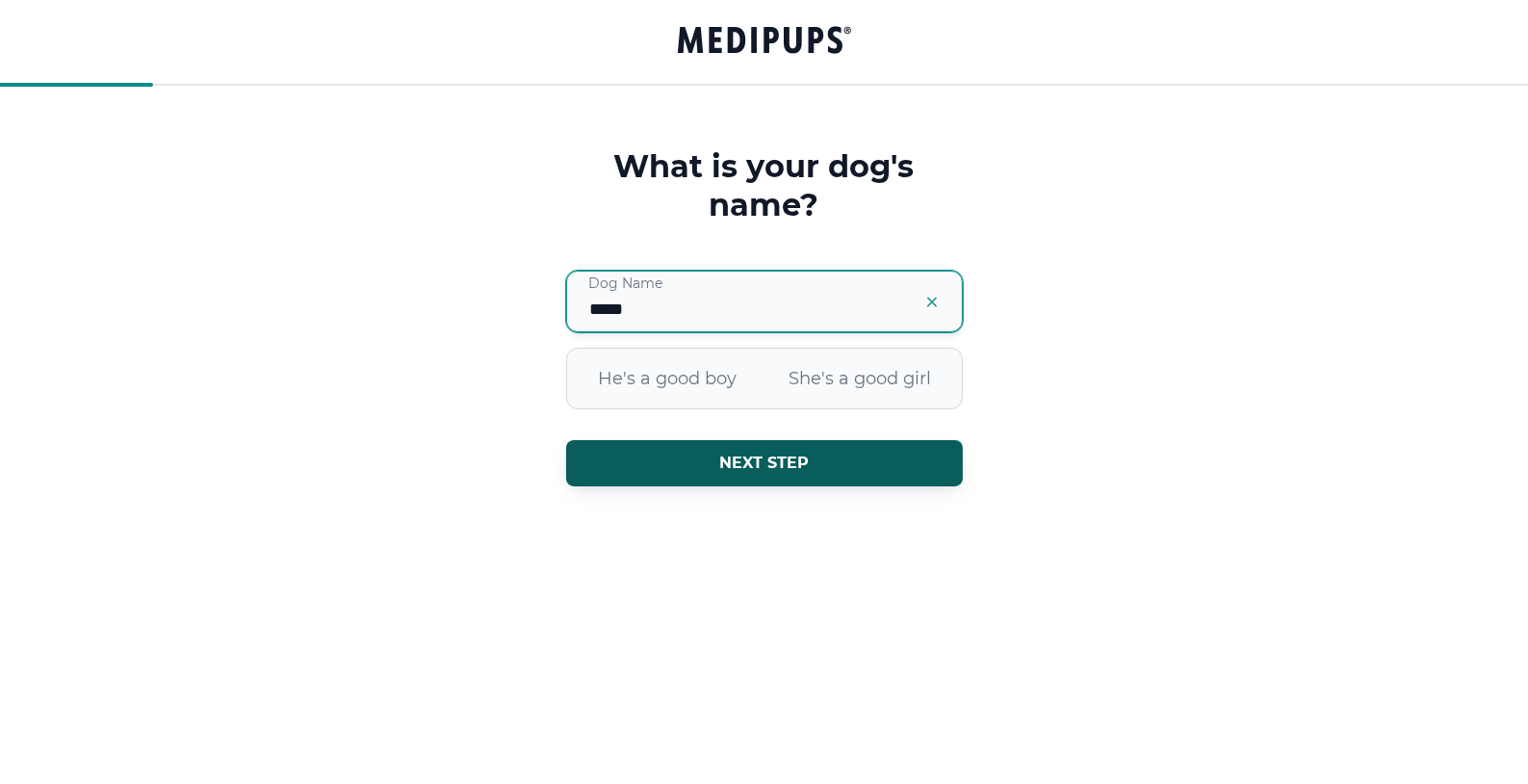
drag, startPoint x: 624, startPoint y: 318, endPoint x: 553, endPoint y: 308, distance: 71.7
click at [558, 308] on div "What is your dog's name? ***** Dog Name He's a good boy She's a good girl Next …" at bounding box center [764, 343] width 412 height 392
type input "*****"
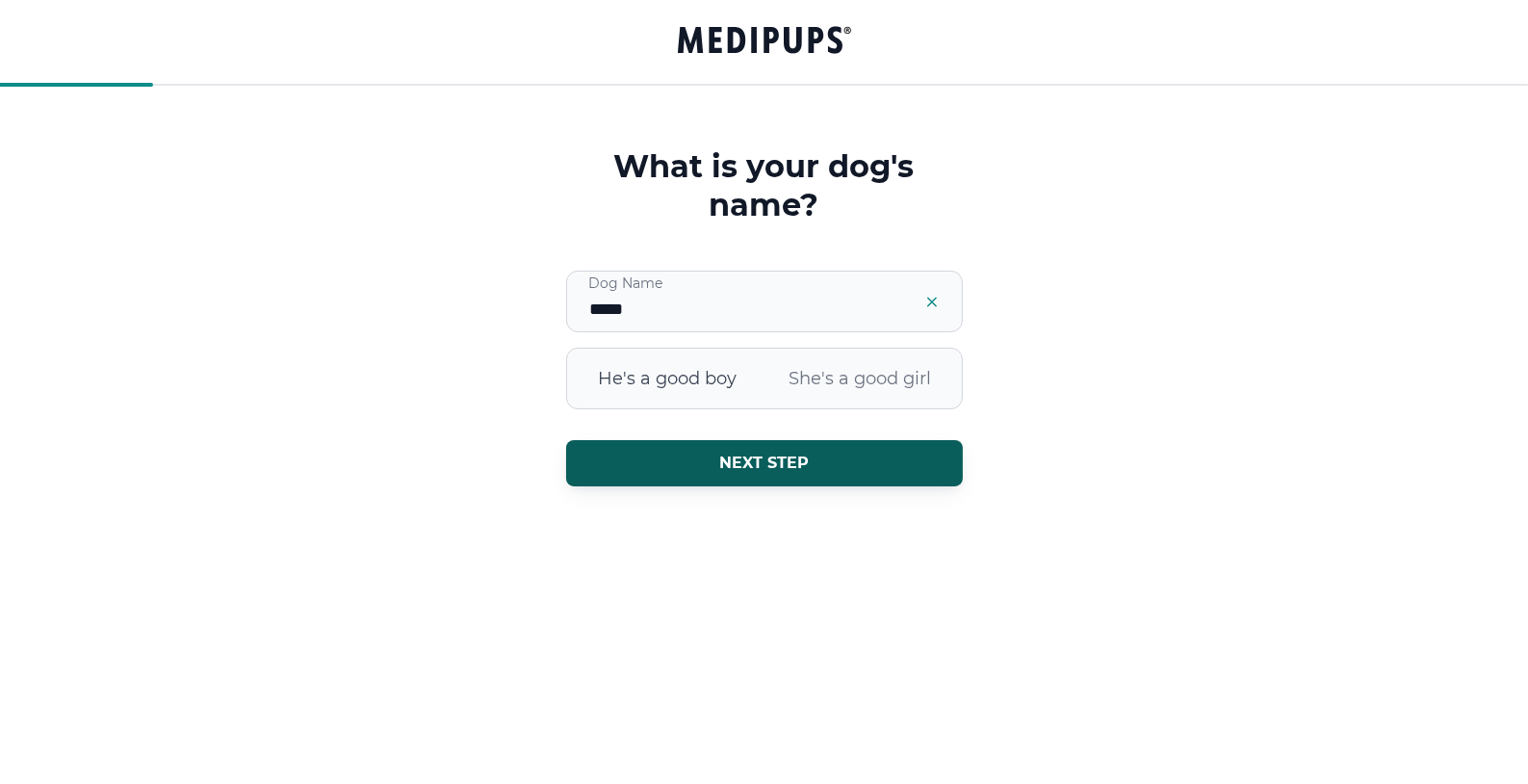
click at [615, 400] on span "He's a good boy" at bounding box center [668, 378] width 192 height 50
click at [624, 372] on span "He's a good boy" at bounding box center [668, 378] width 192 height 50
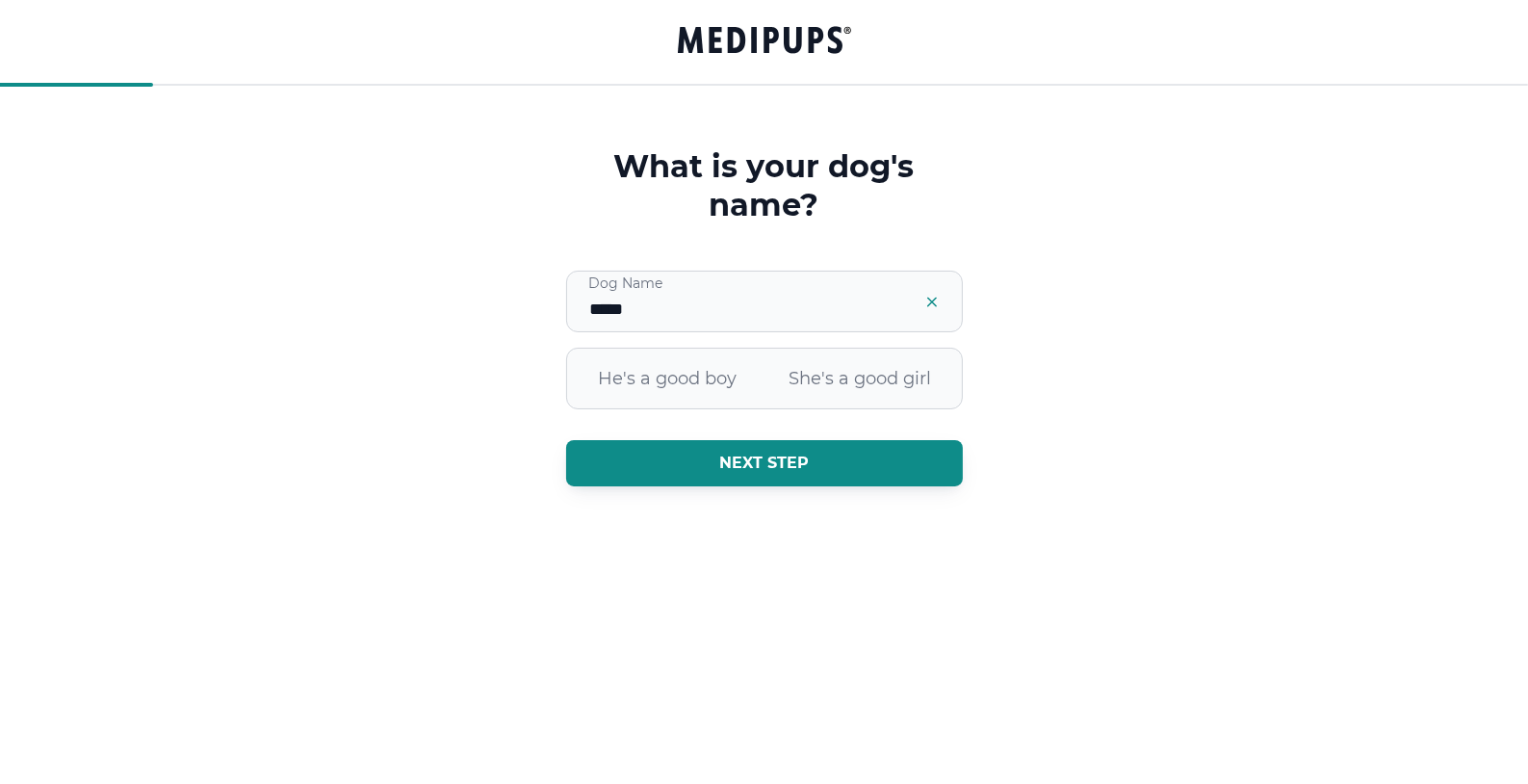
click at [719, 462] on span "Next step" at bounding box center [764, 463] width 89 height 20
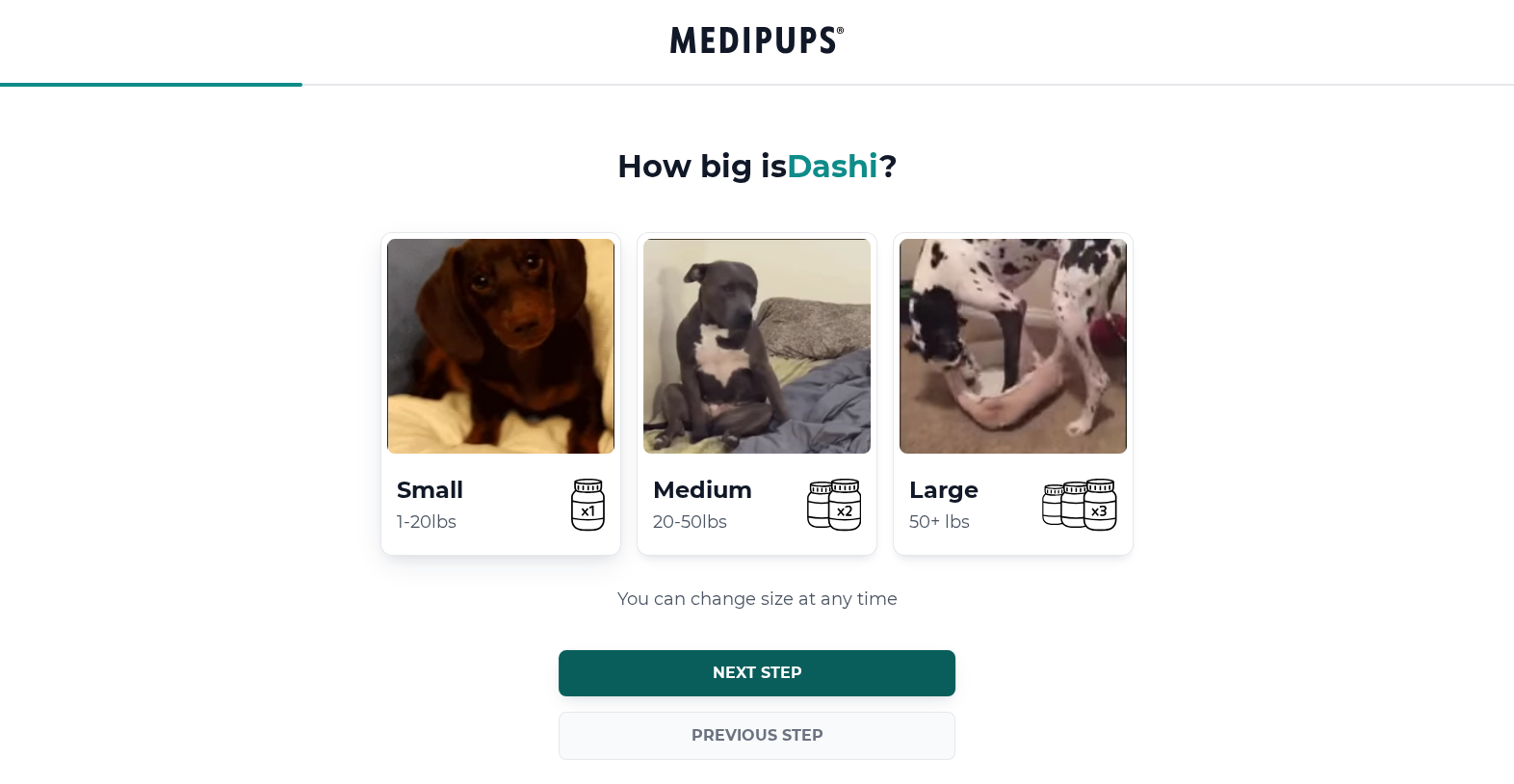
click at [483, 384] on video at bounding box center [501, 345] width 228 height 215
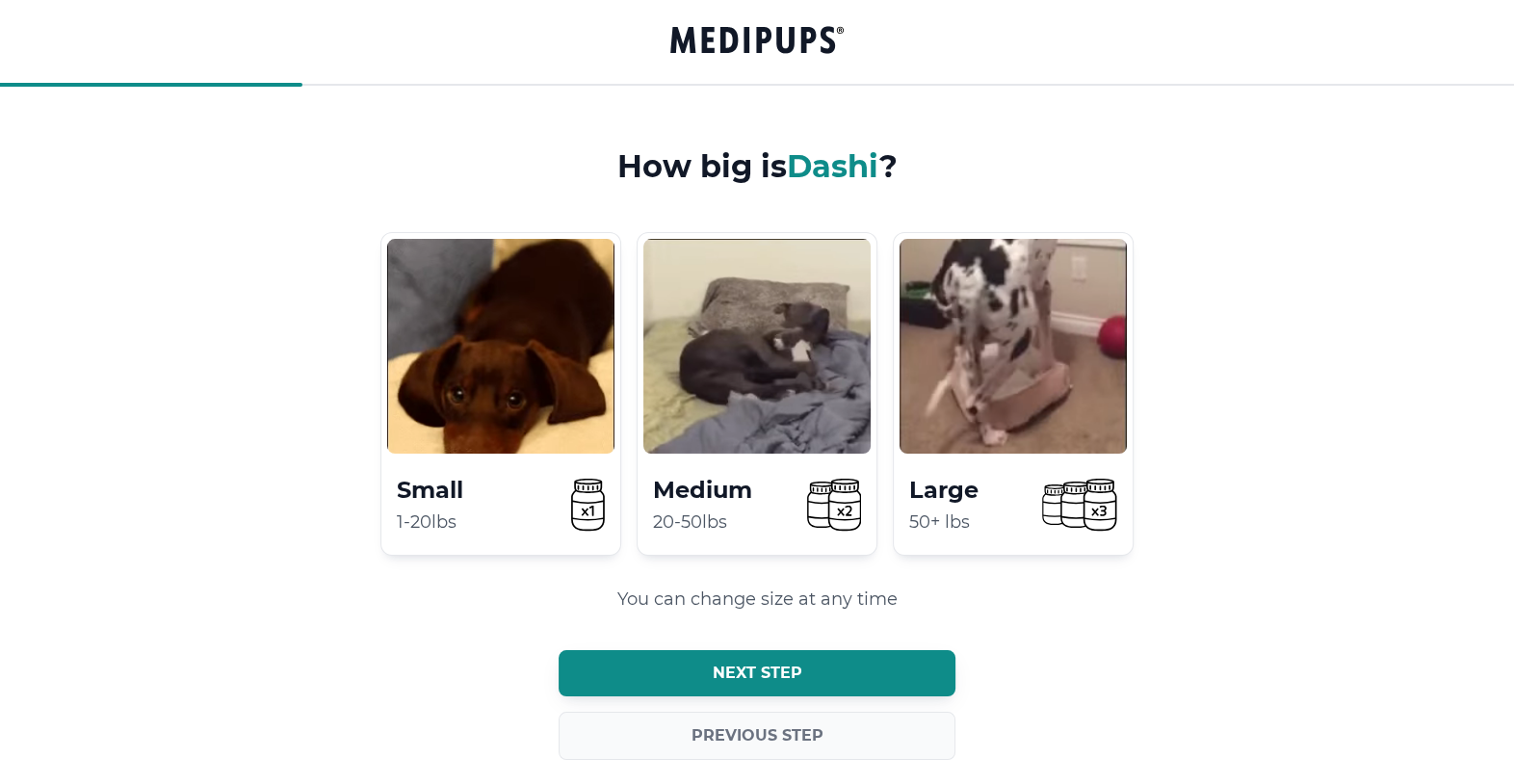
click at [698, 659] on button "Next step" at bounding box center [757, 672] width 396 height 46
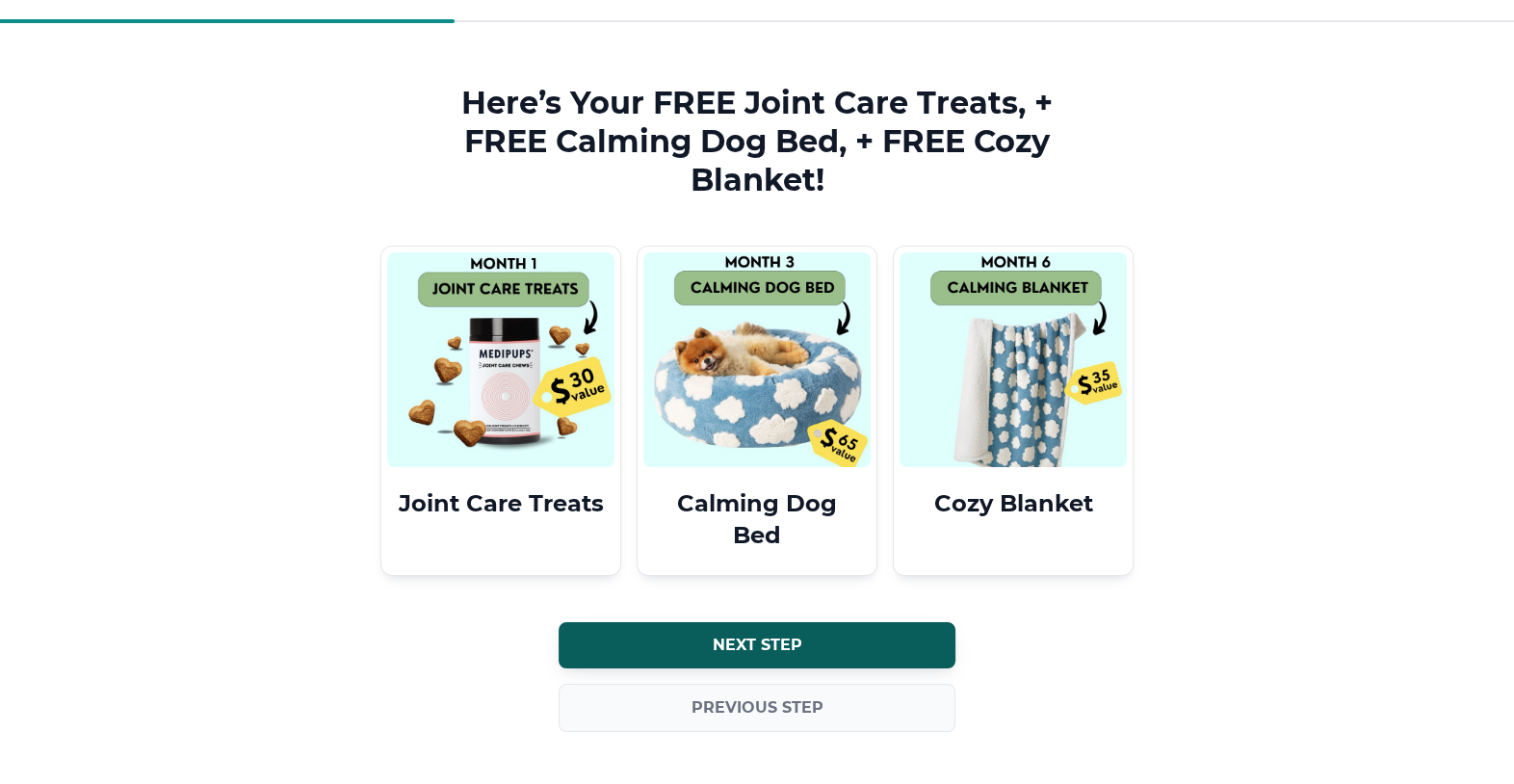
scroll to position [65, 0]
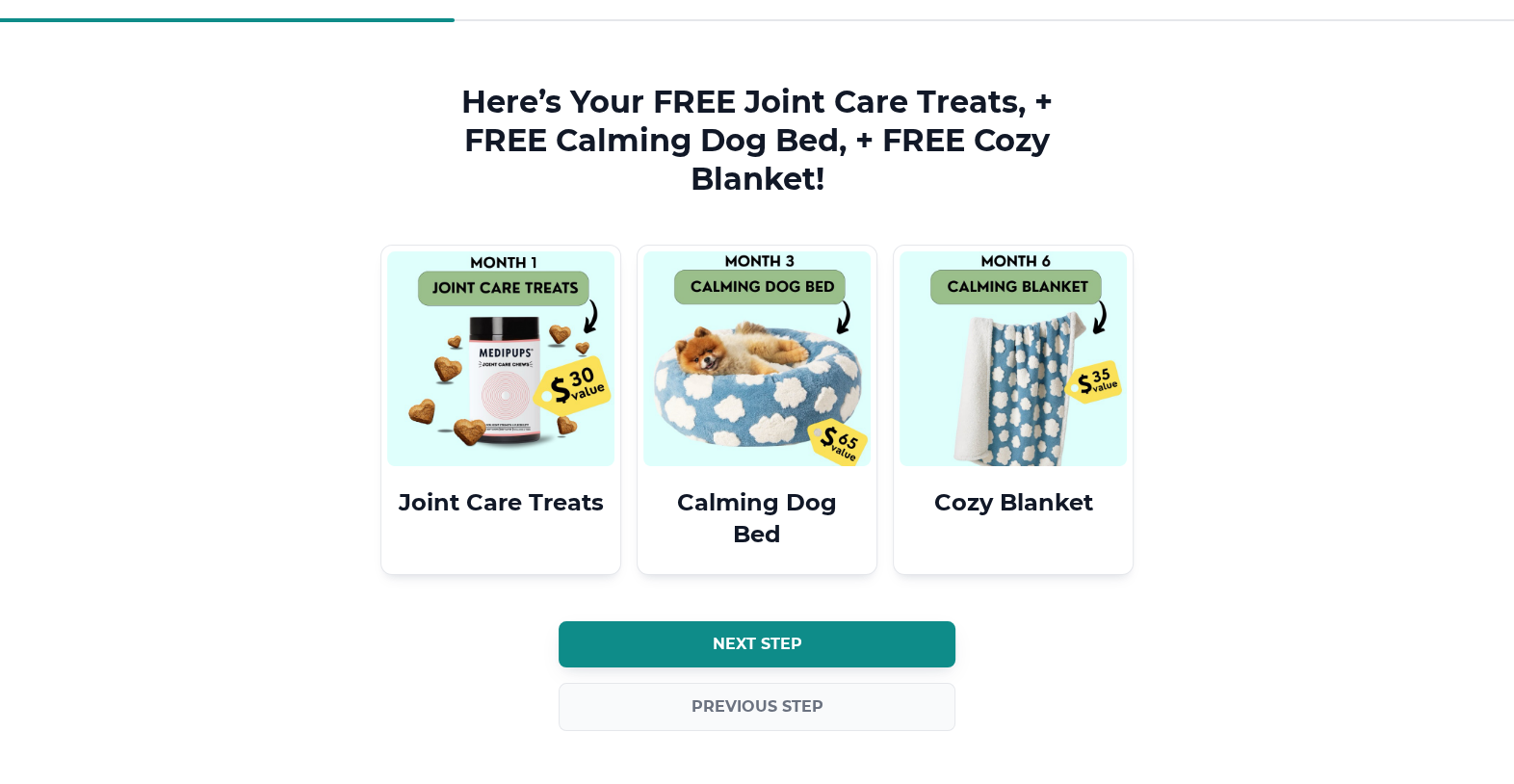
click at [743, 635] on span "Next step" at bounding box center [757, 645] width 89 height 20
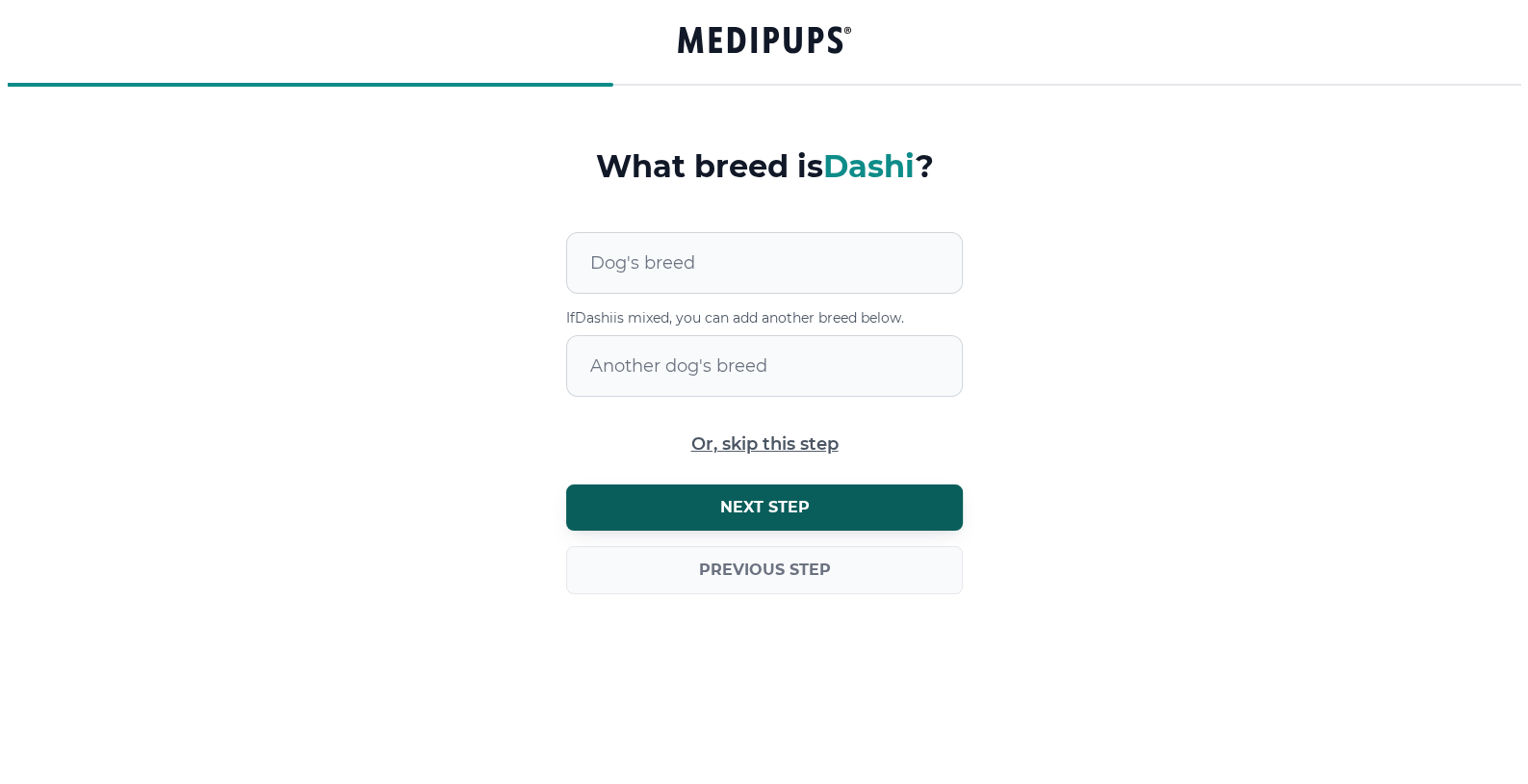
scroll to position [0, 0]
click at [647, 249] on div at bounding box center [776, 262] width 372 height 60
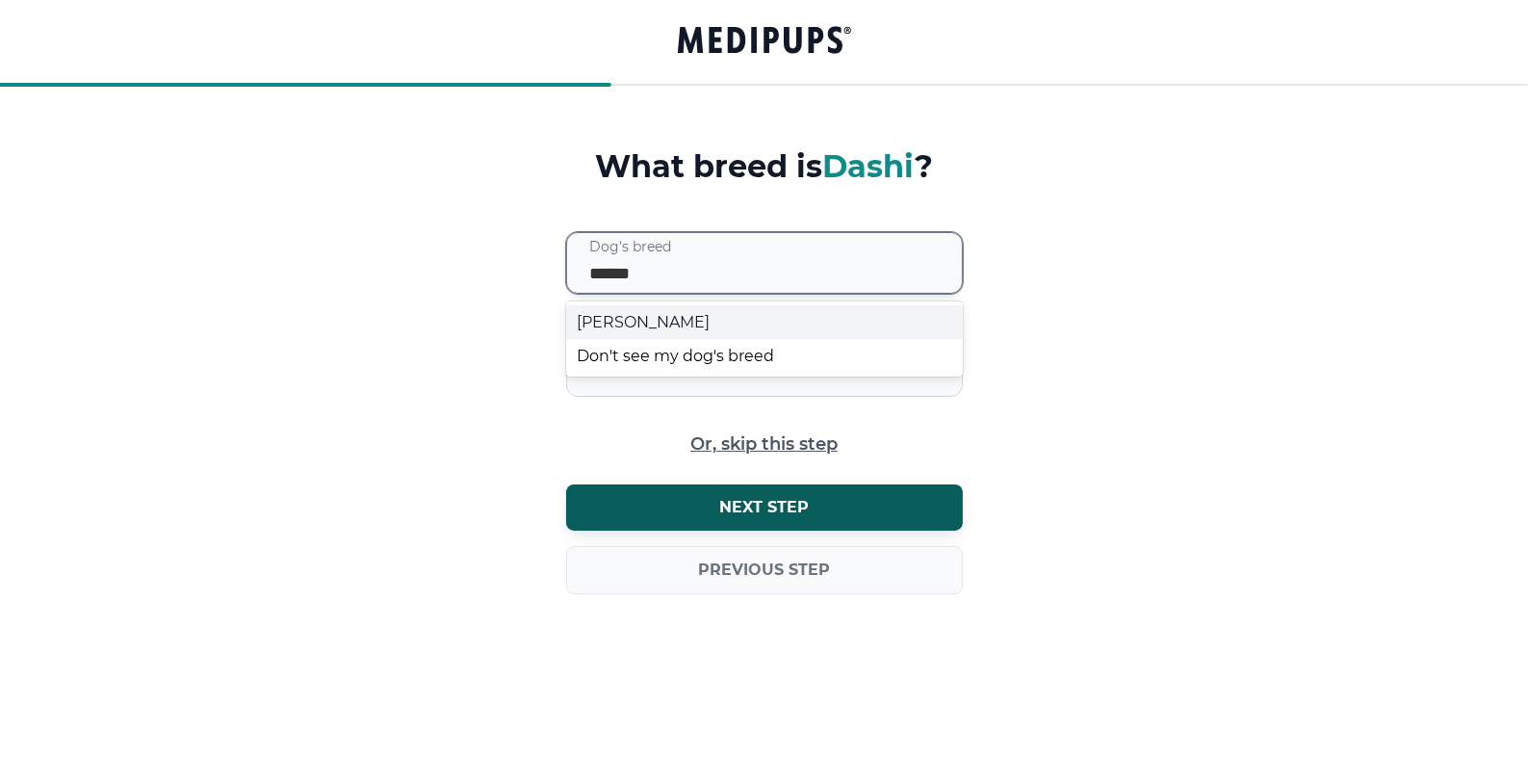
type input "*******"
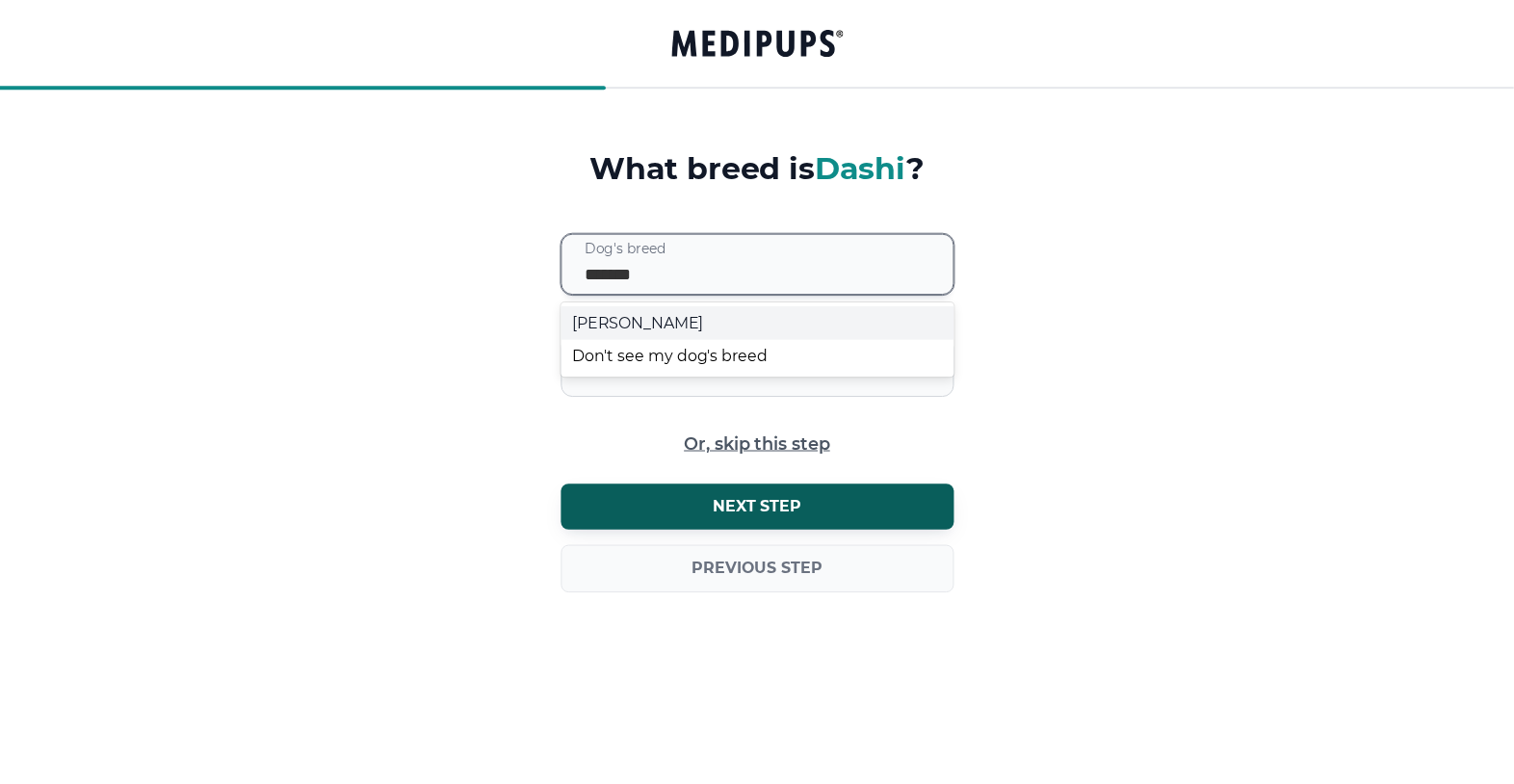
scroll to position [0, 2]
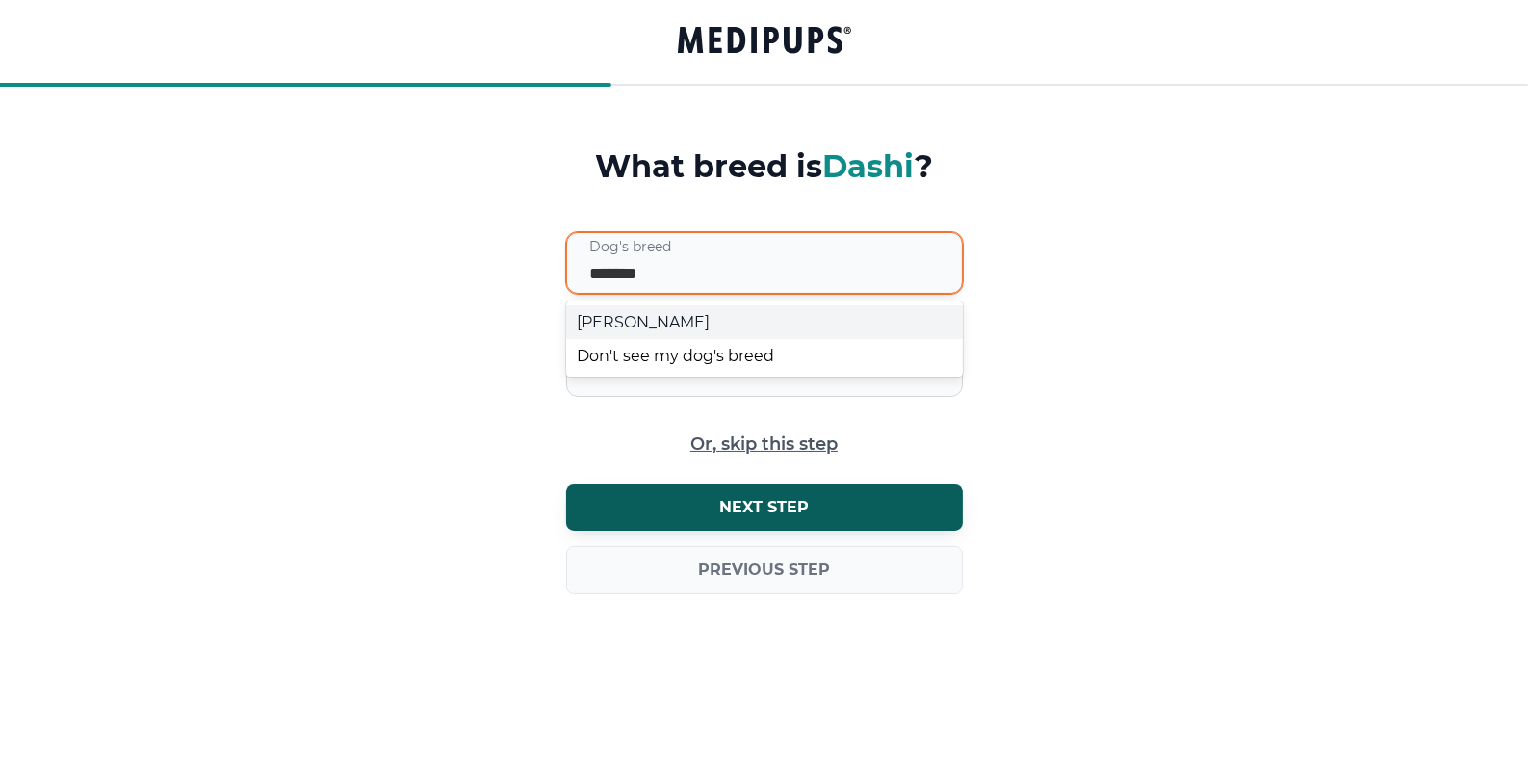
click at [633, 329] on div "Shih Tzu" at bounding box center [764, 322] width 396 height 33
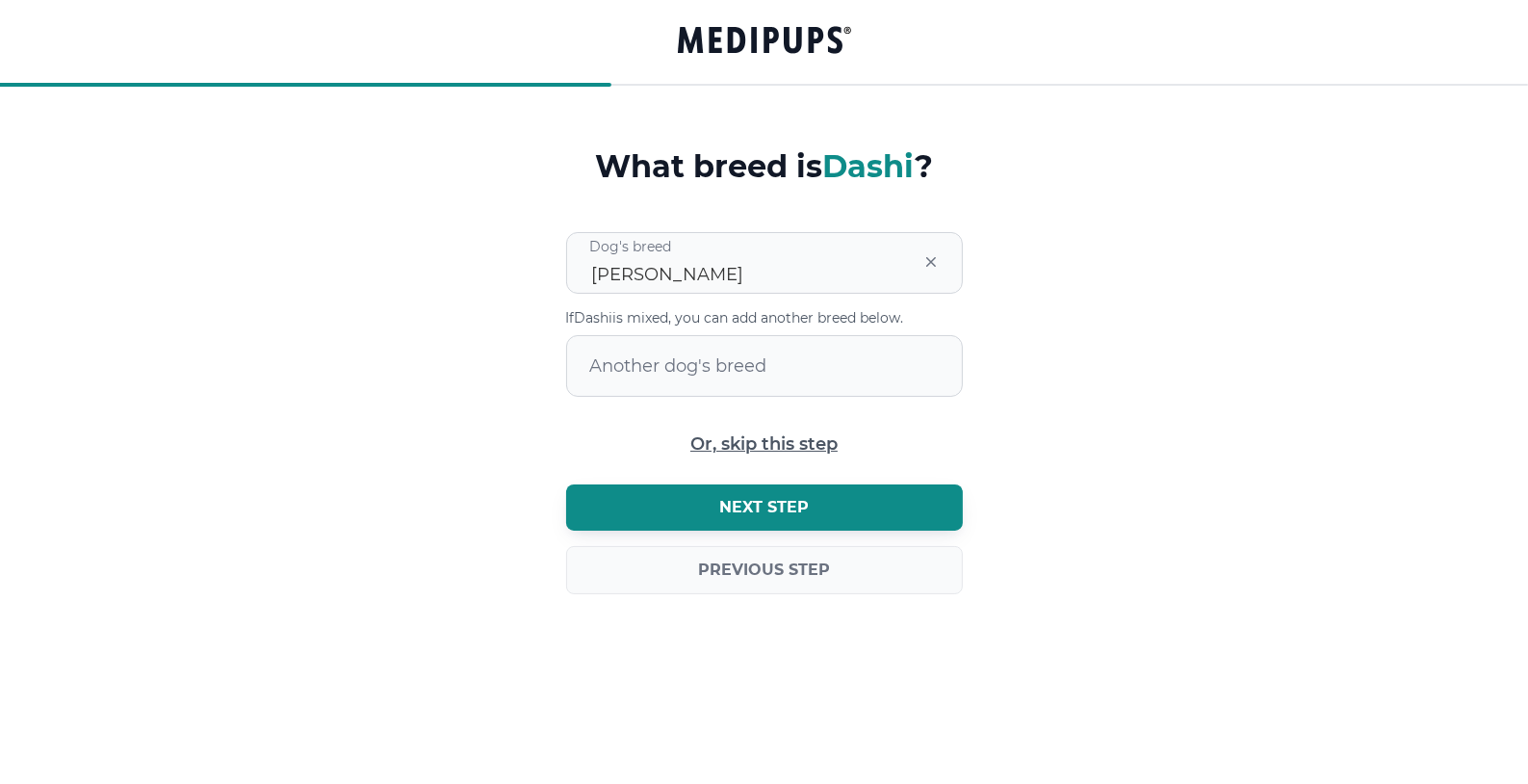
click at [759, 508] on span "Next step" at bounding box center [764, 507] width 89 height 20
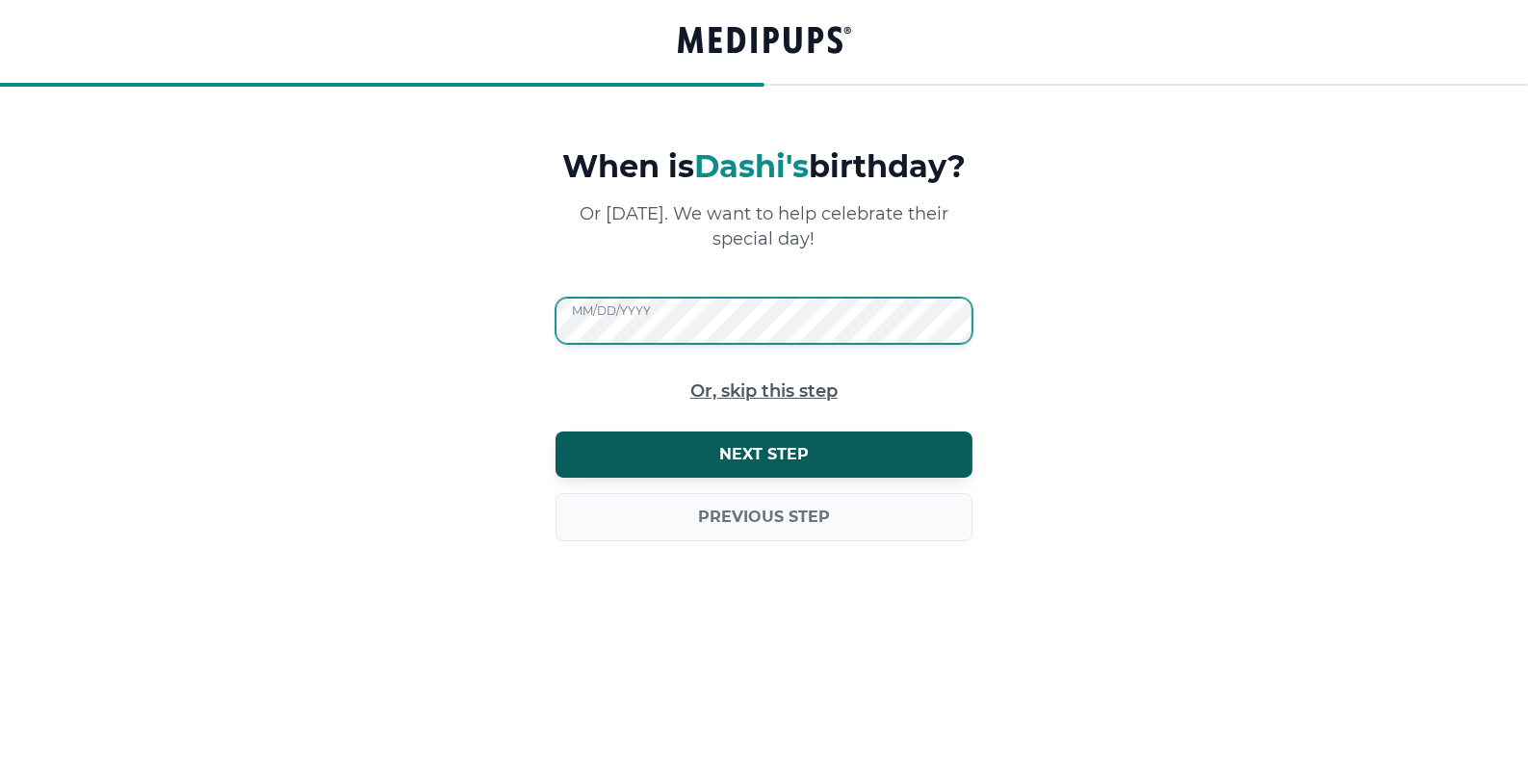
click at [525, 363] on form "When is Dashi 's birthday? Or adoption day. We want to help celebrate their spe…" at bounding box center [764, 371] width 1528 height 447
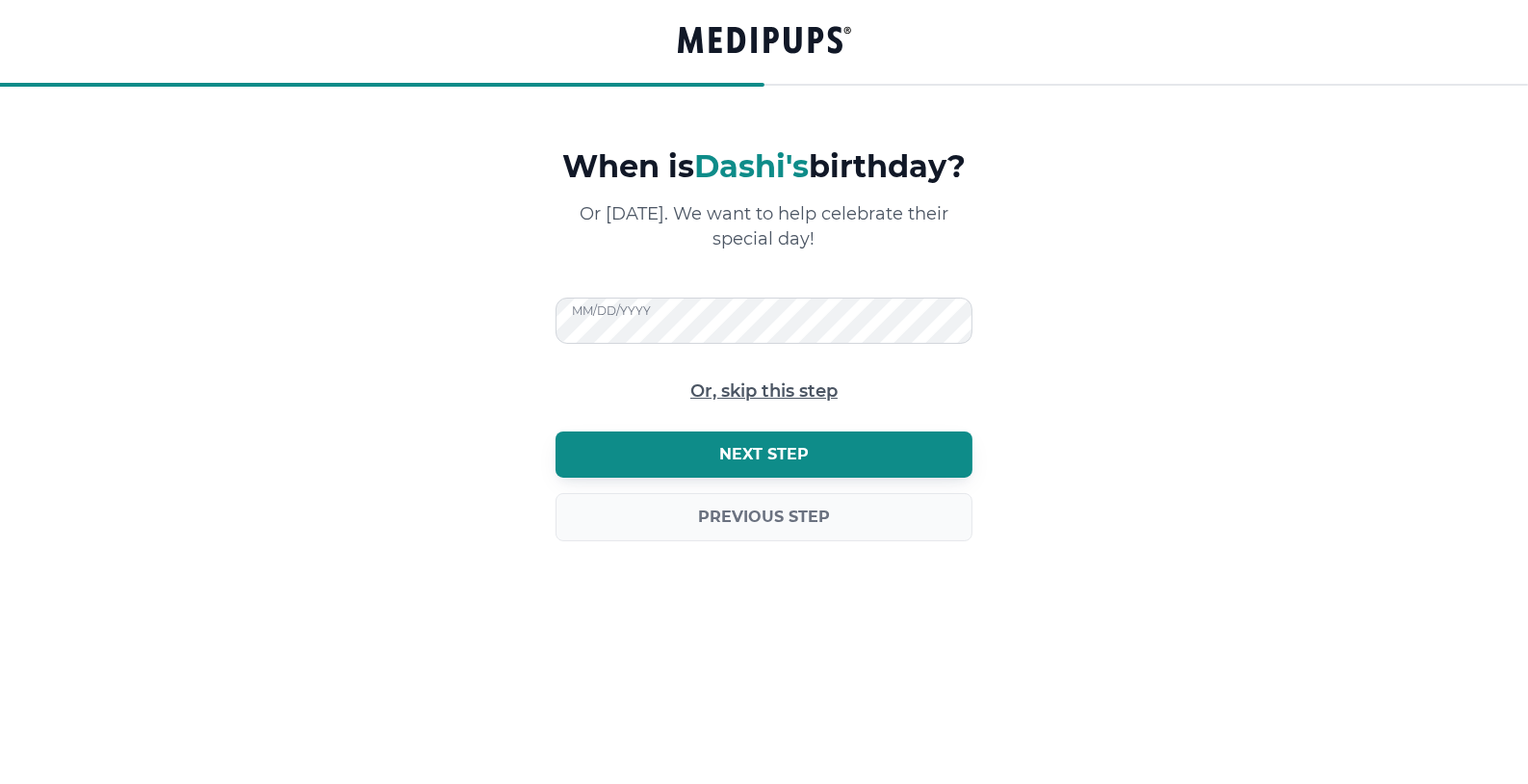
click at [769, 464] on span "Next step" at bounding box center [764, 454] width 89 height 20
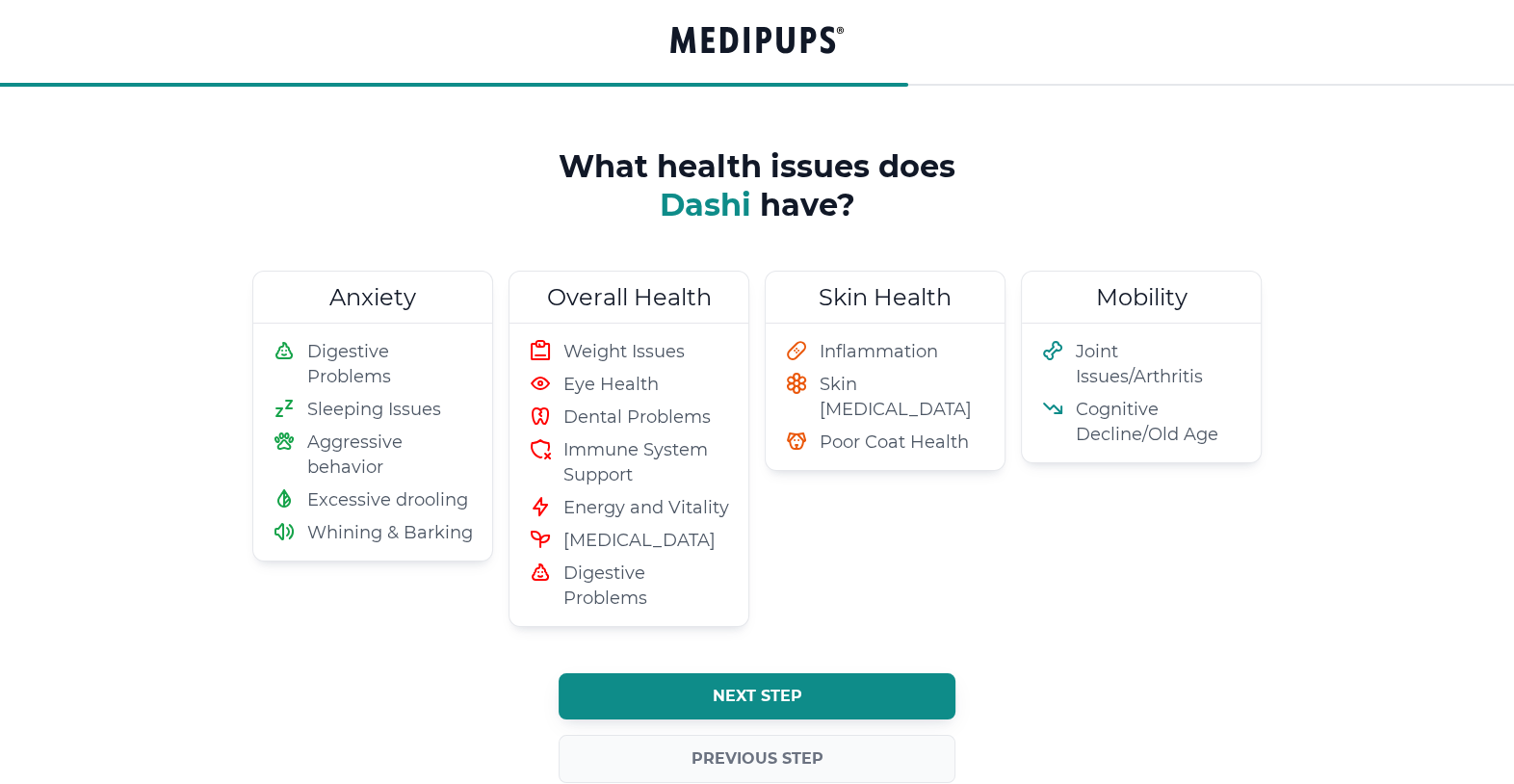
drag, startPoint x: 689, startPoint y: 697, endPoint x: 879, endPoint y: 550, distance: 240.2
click at [879, 550] on div "What health issues does Dashi have? Anxiety Digestive Problems Sleeping Issues …" at bounding box center [757, 492] width 1024 height 690
click at [608, 692] on button "Next step" at bounding box center [757, 696] width 396 height 46
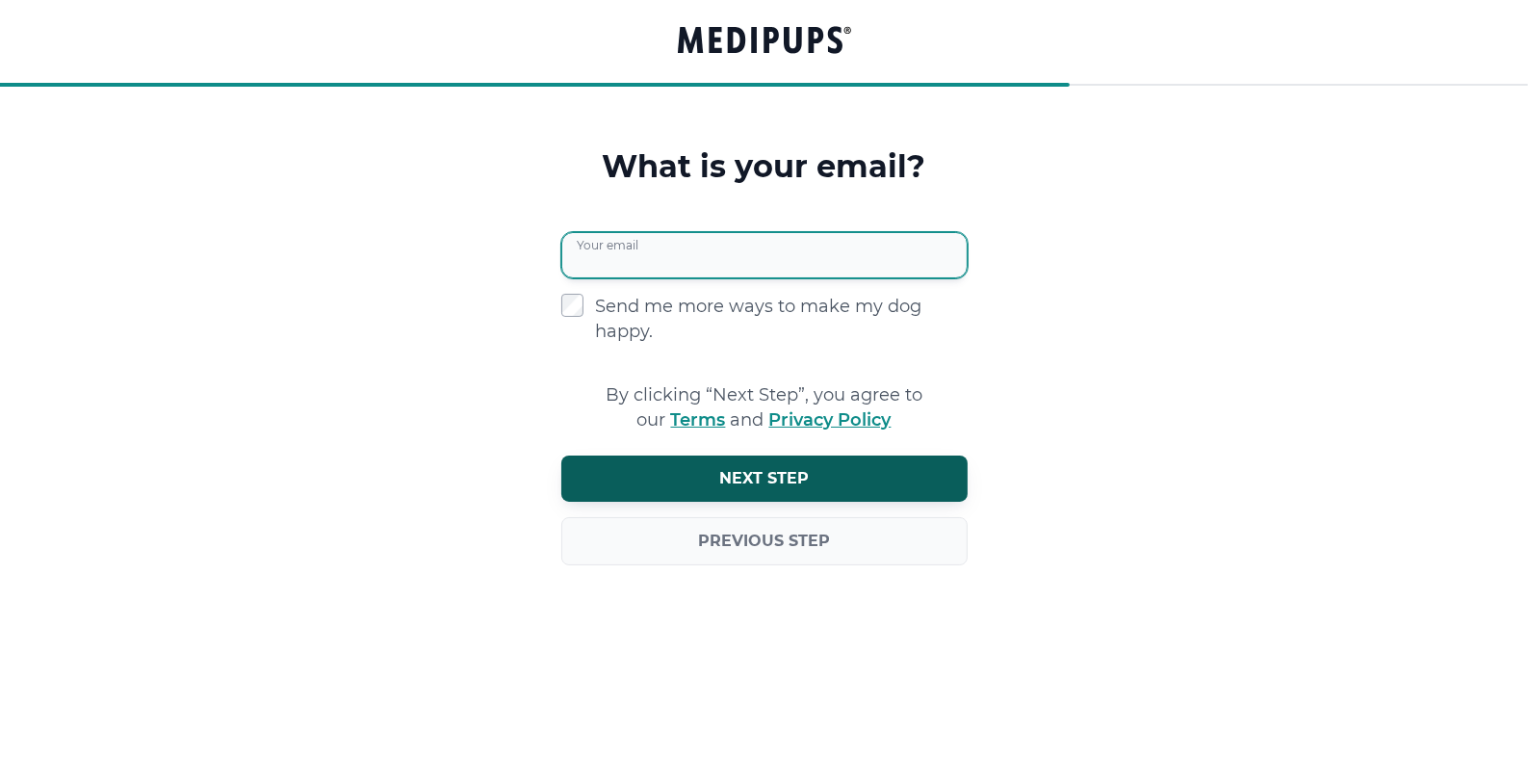
click at [628, 255] on input "Your email" at bounding box center [764, 255] width 406 height 46
type input "**********"
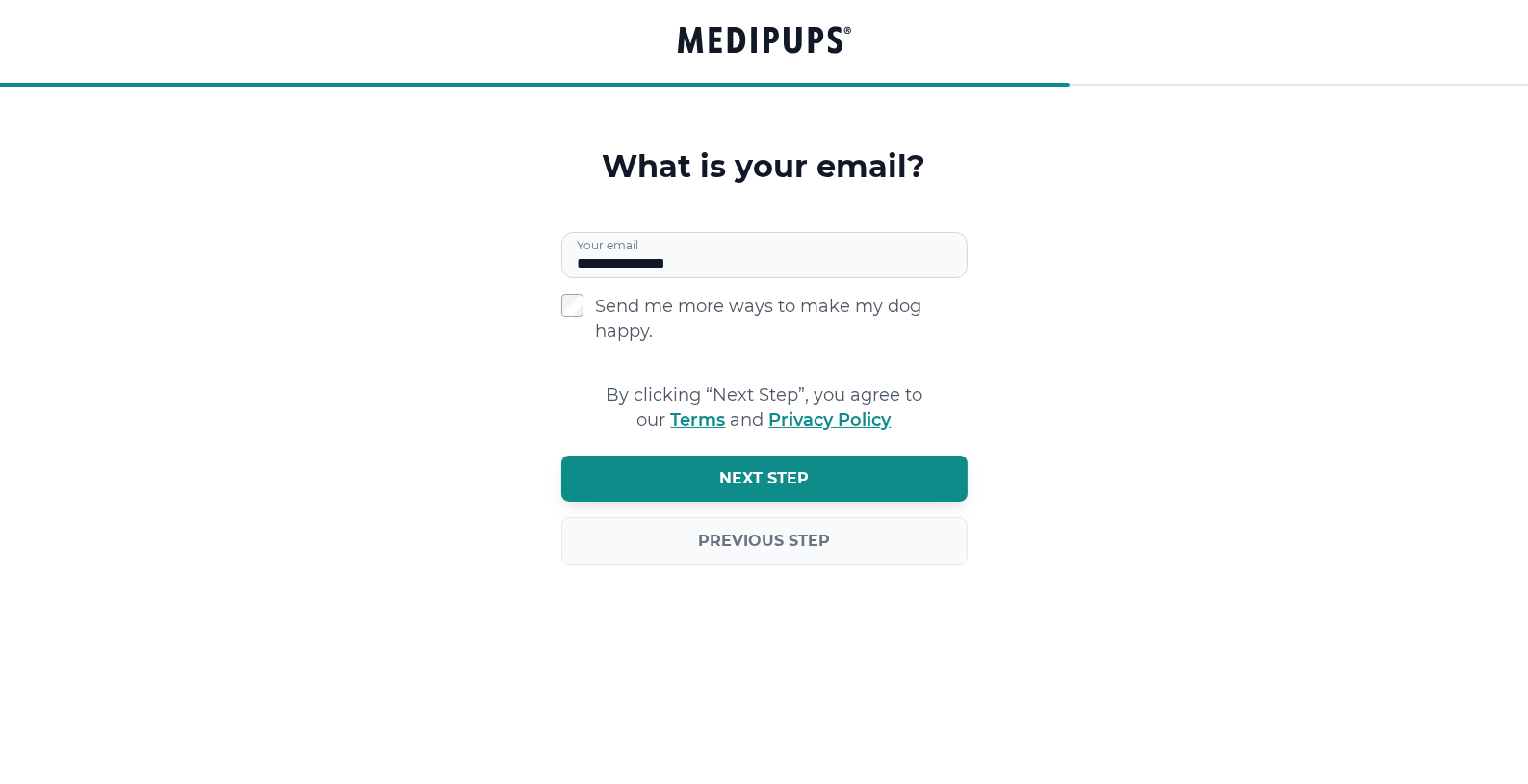
click at [673, 460] on button "Next step" at bounding box center [764, 478] width 406 height 46
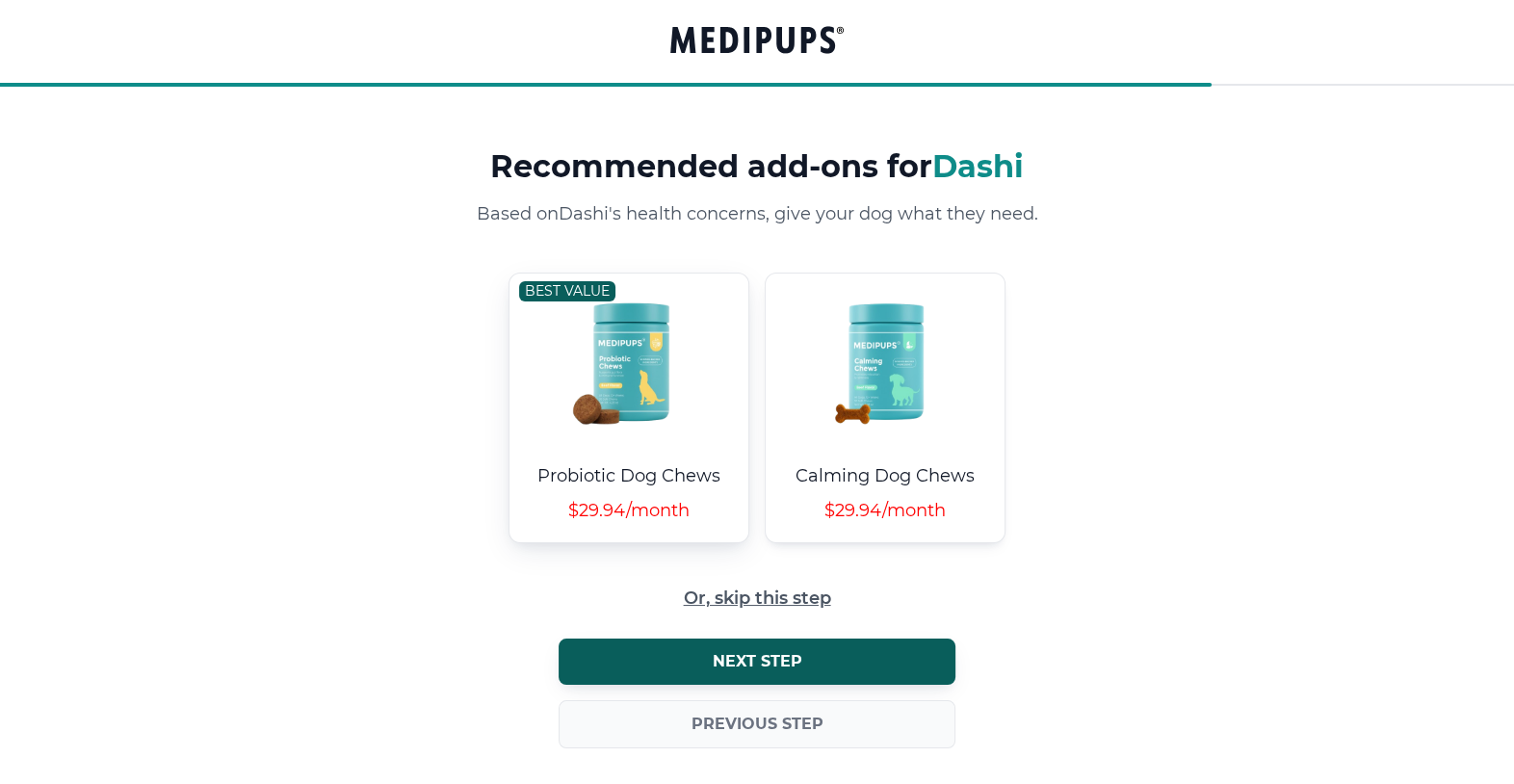
click at [673, 457] on div "Probiotic Dog Chews $29.94/month" at bounding box center [628, 495] width 238 height 94
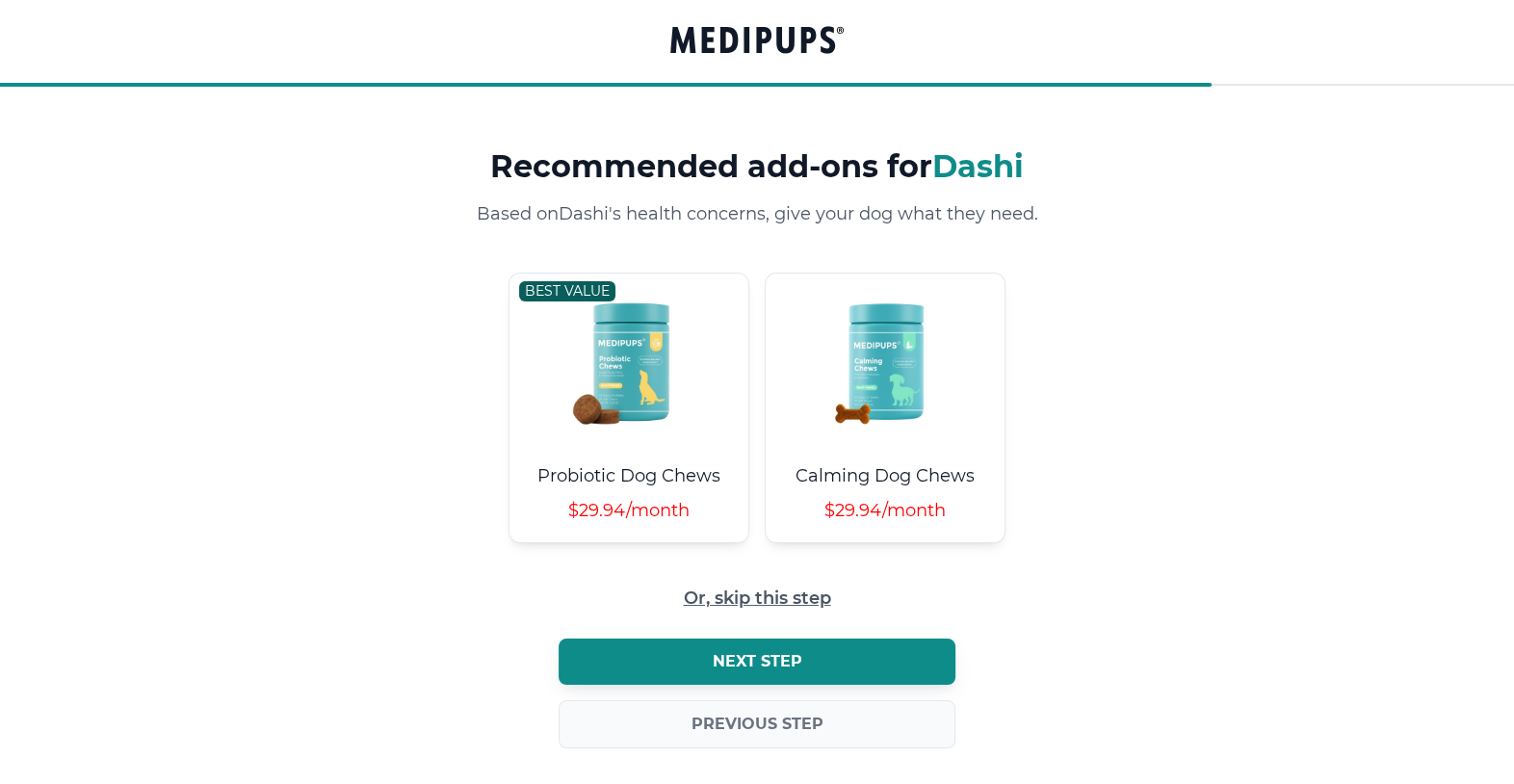
click at [693, 660] on button "Next step" at bounding box center [757, 661] width 396 height 46
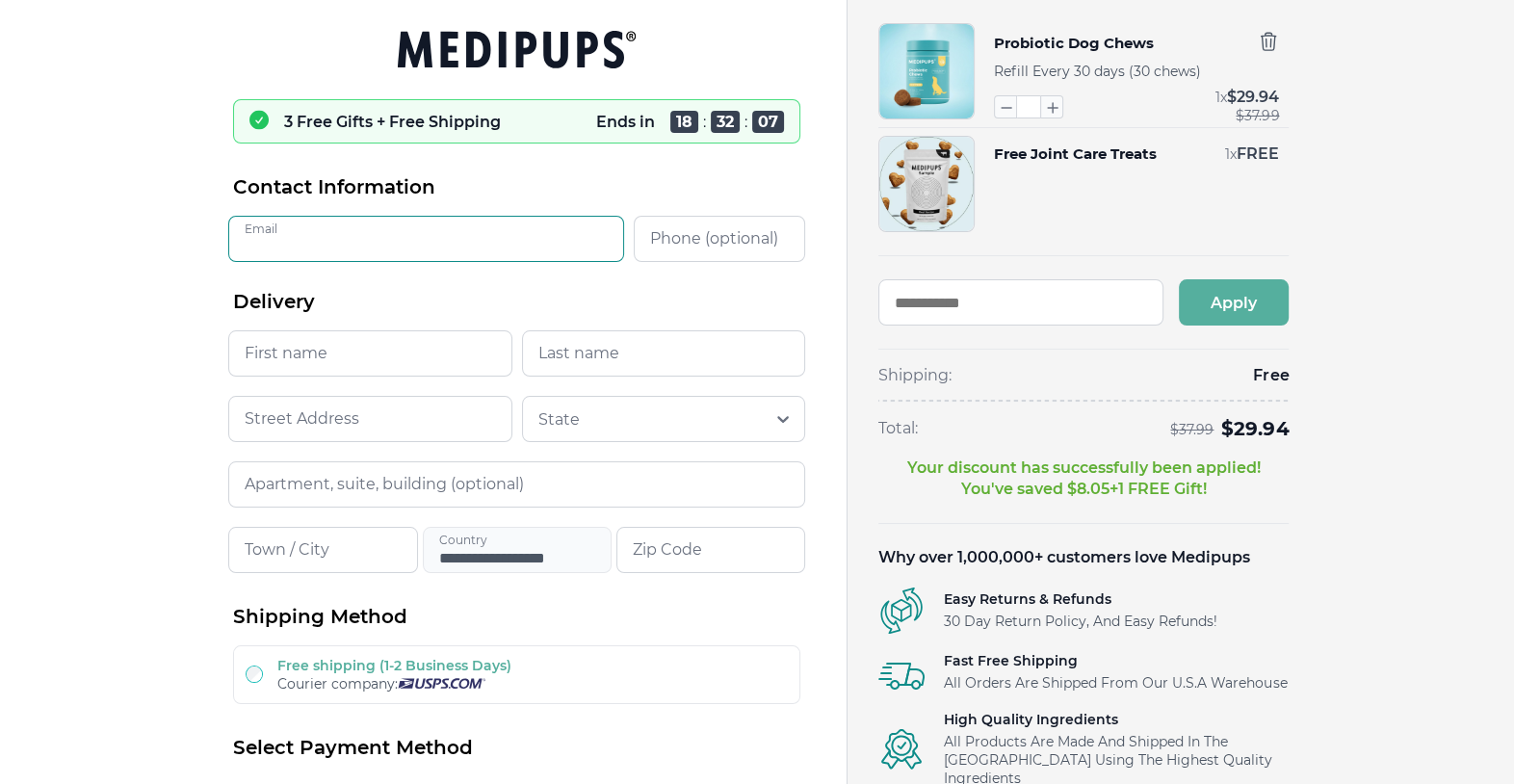
click at [346, 249] on input "Email" at bounding box center [426, 238] width 395 height 46
type input "**********"
type input "****"
type input "**********"
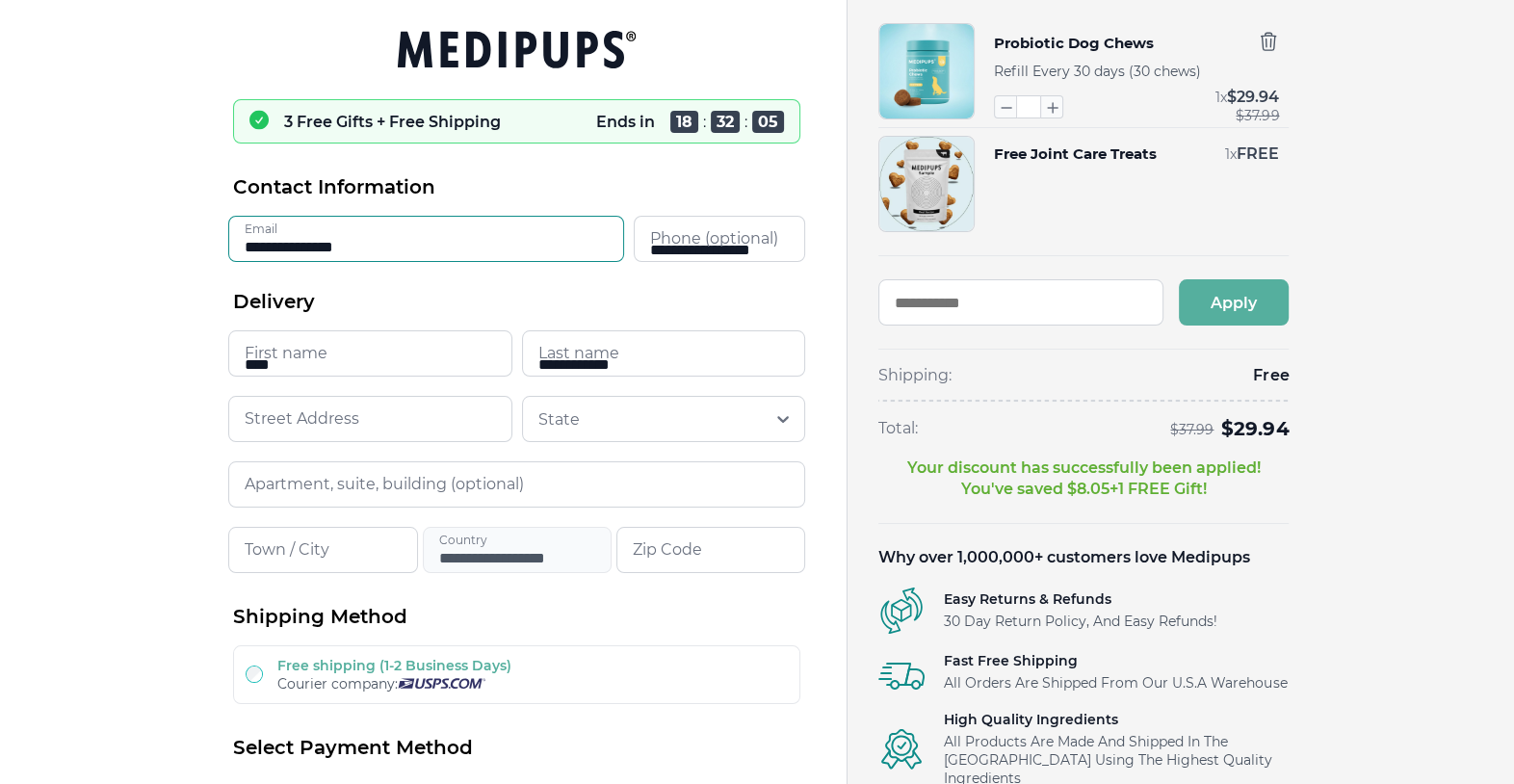
type input "**********"
type input "*****"
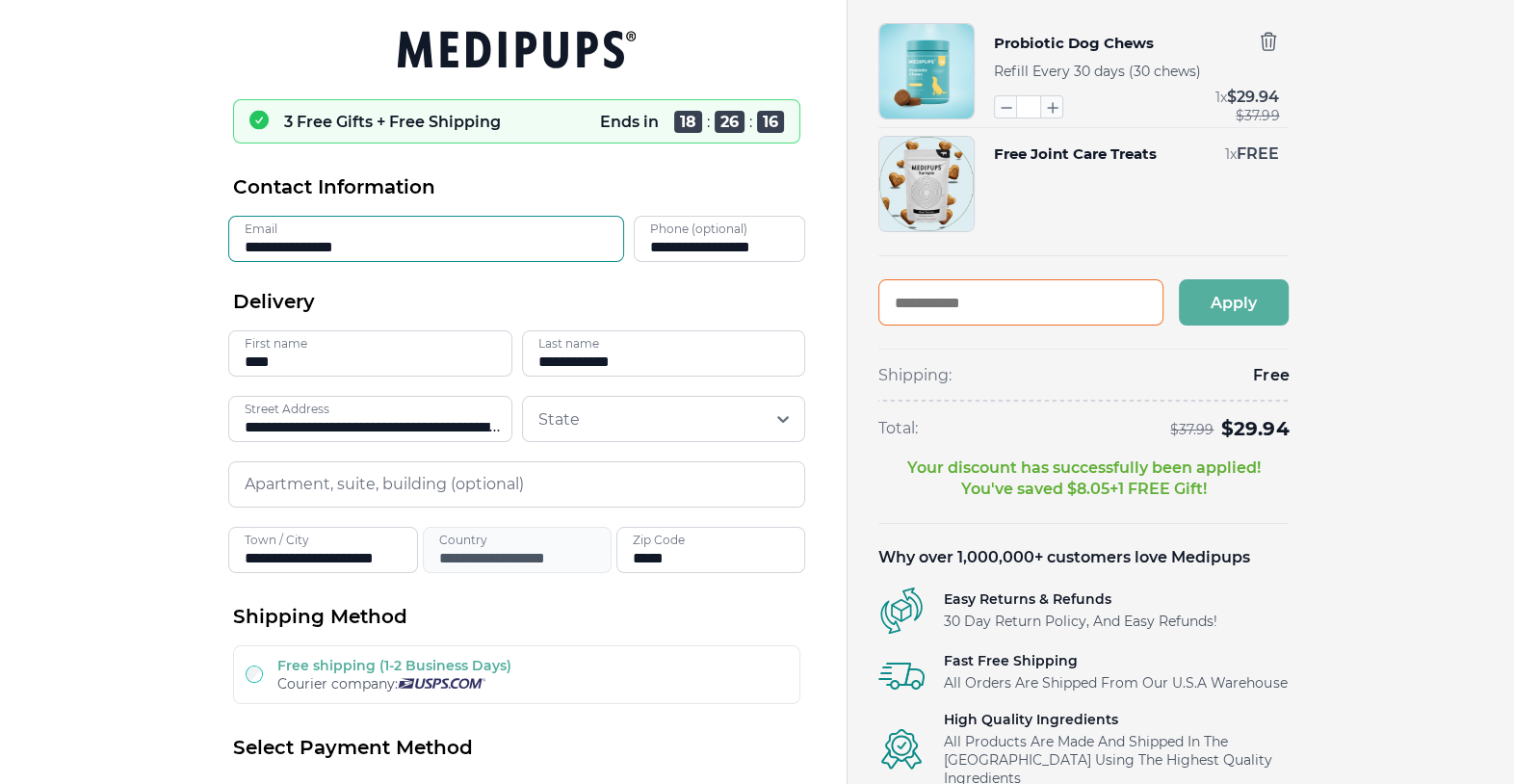
click at [959, 307] on input "text" at bounding box center [1020, 302] width 285 height 46
click at [969, 307] on input "text" at bounding box center [1020, 302] width 285 height 46
type input "*"
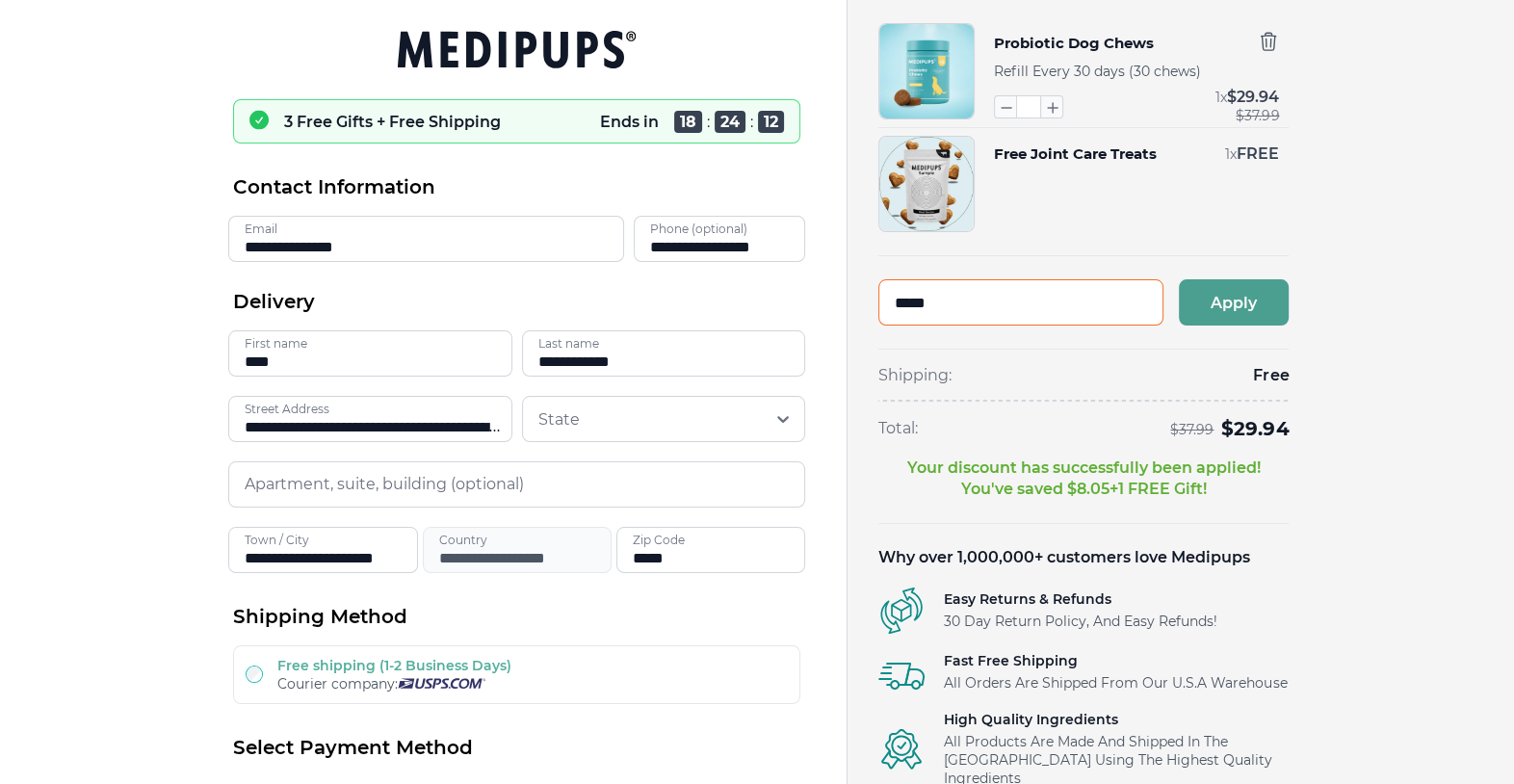
type input "*****"
click at [1251, 304] on button "Apply" at bounding box center [1233, 302] width 110 height 46
click at [1016, 317] on input "text" at bounding box center [1020, 302] width 285 height 46
type input "********"
click at [1231, 289] on button "Apply" at bounding box center [1233, 302] width 110 height 46
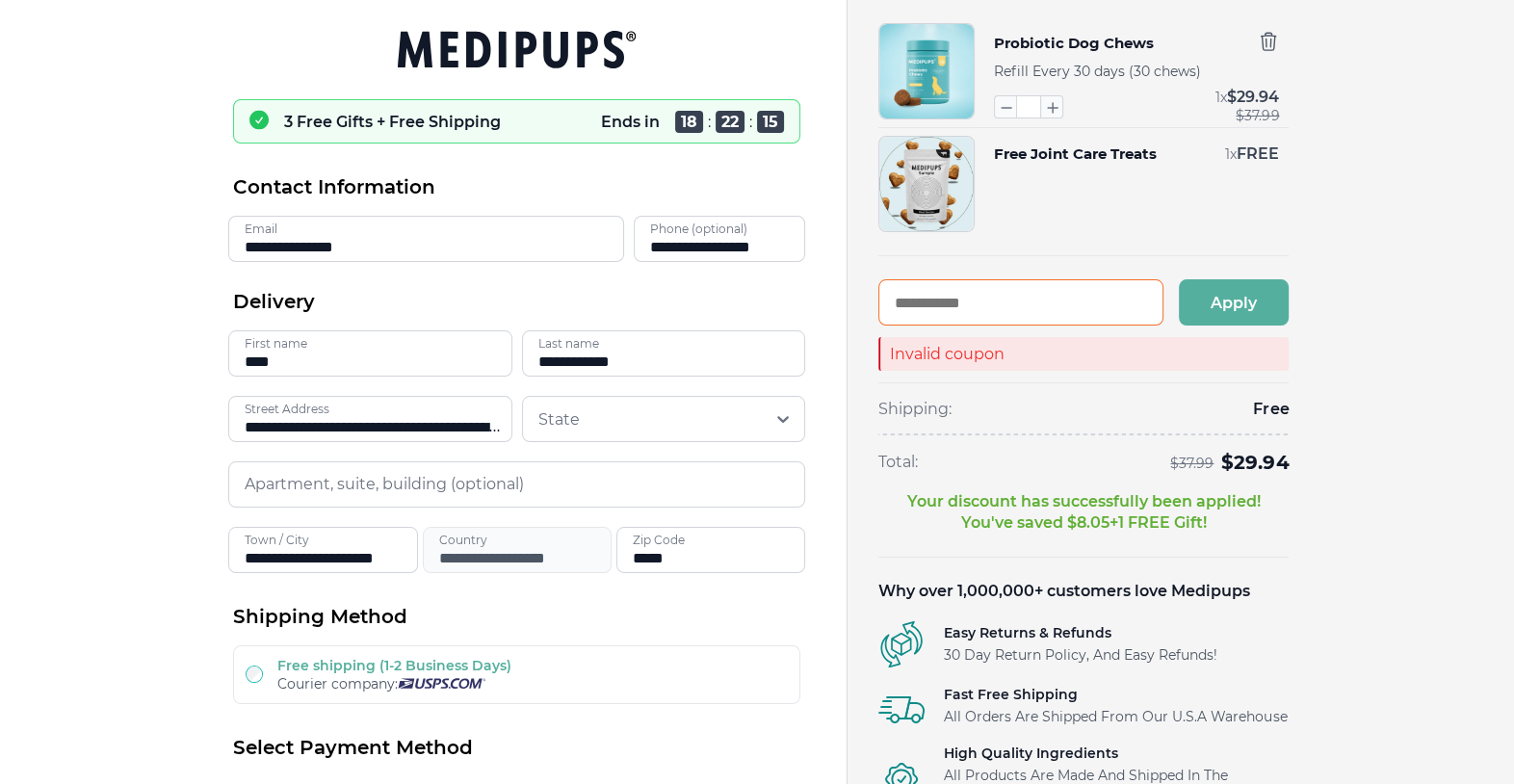
click at [937, 307] on input "text" at bounding box center [1020, 302] width 285 height 46
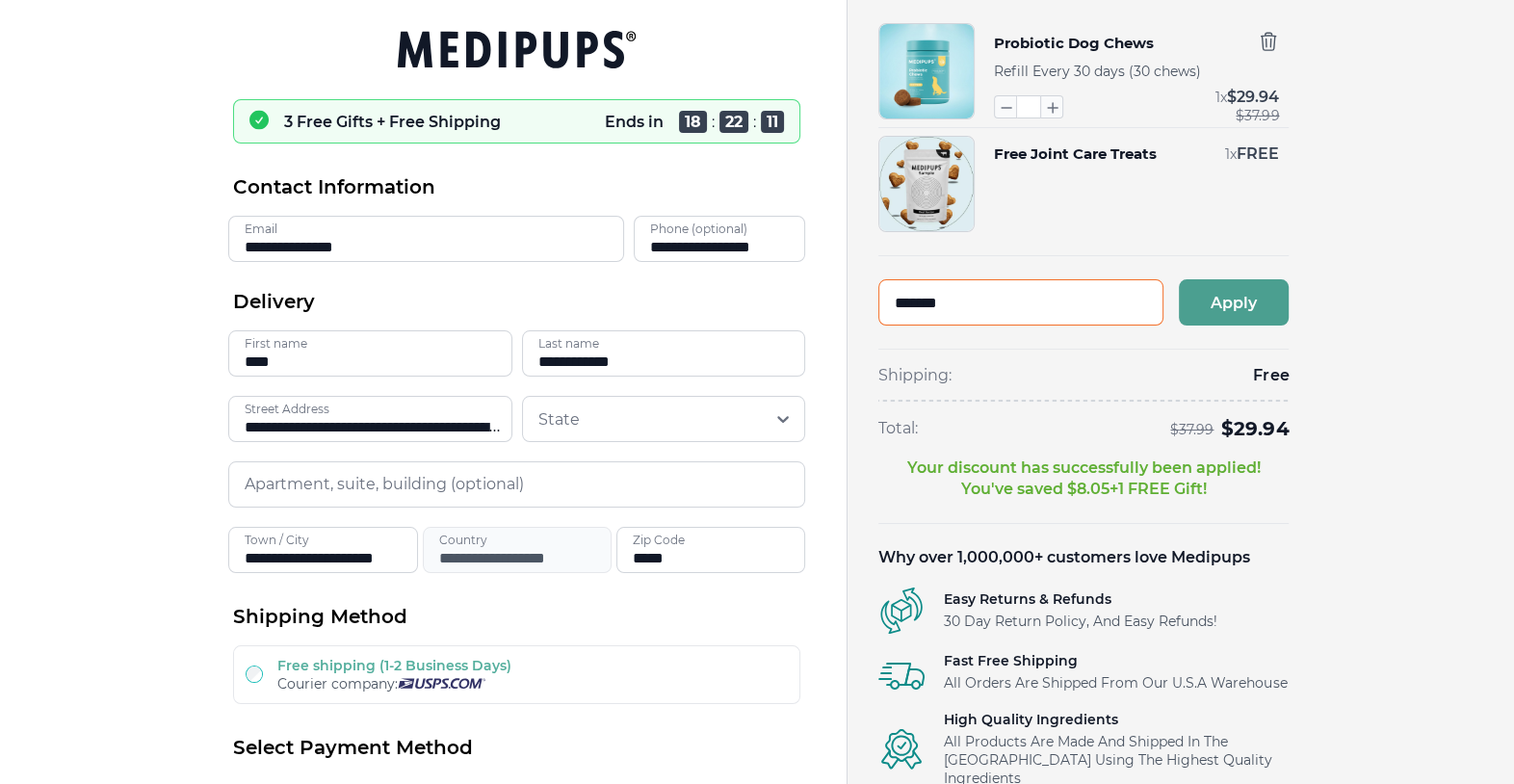
type input "*******"
click at [1215, 306] on button "Apply" at bounding box center [1233, 302] width 110 height 46
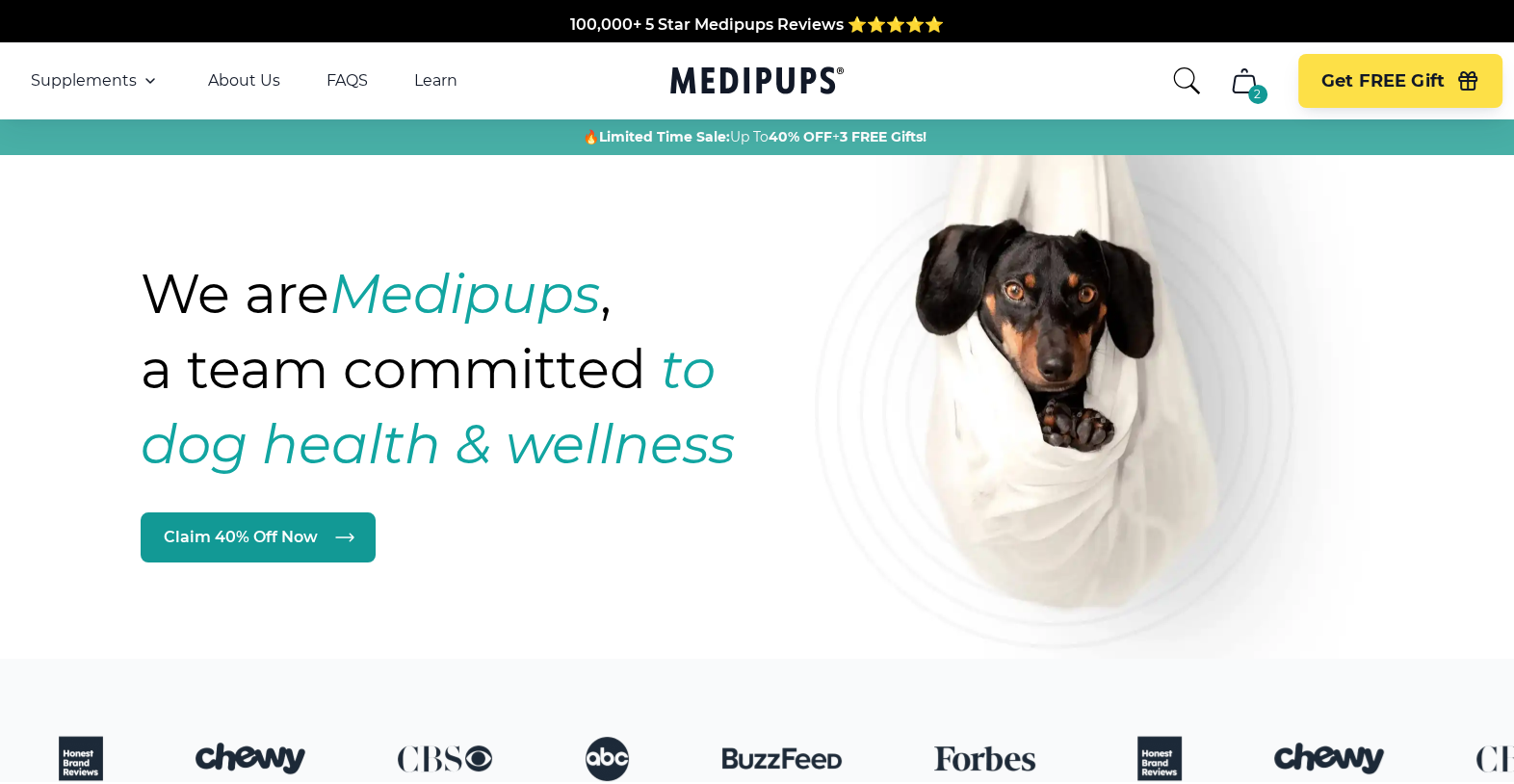
click at [0, 0] on span "40% OFF" at bounding box center [0, 0] width 0 height 0
click at [0, 0] on span "3 FREE Gifts!" at bounding box center [0, 0] width 0 height 0
click at [274, 538] on link "Claim 40% Off Now" at bounding box center [257, 537] width 235 height 50
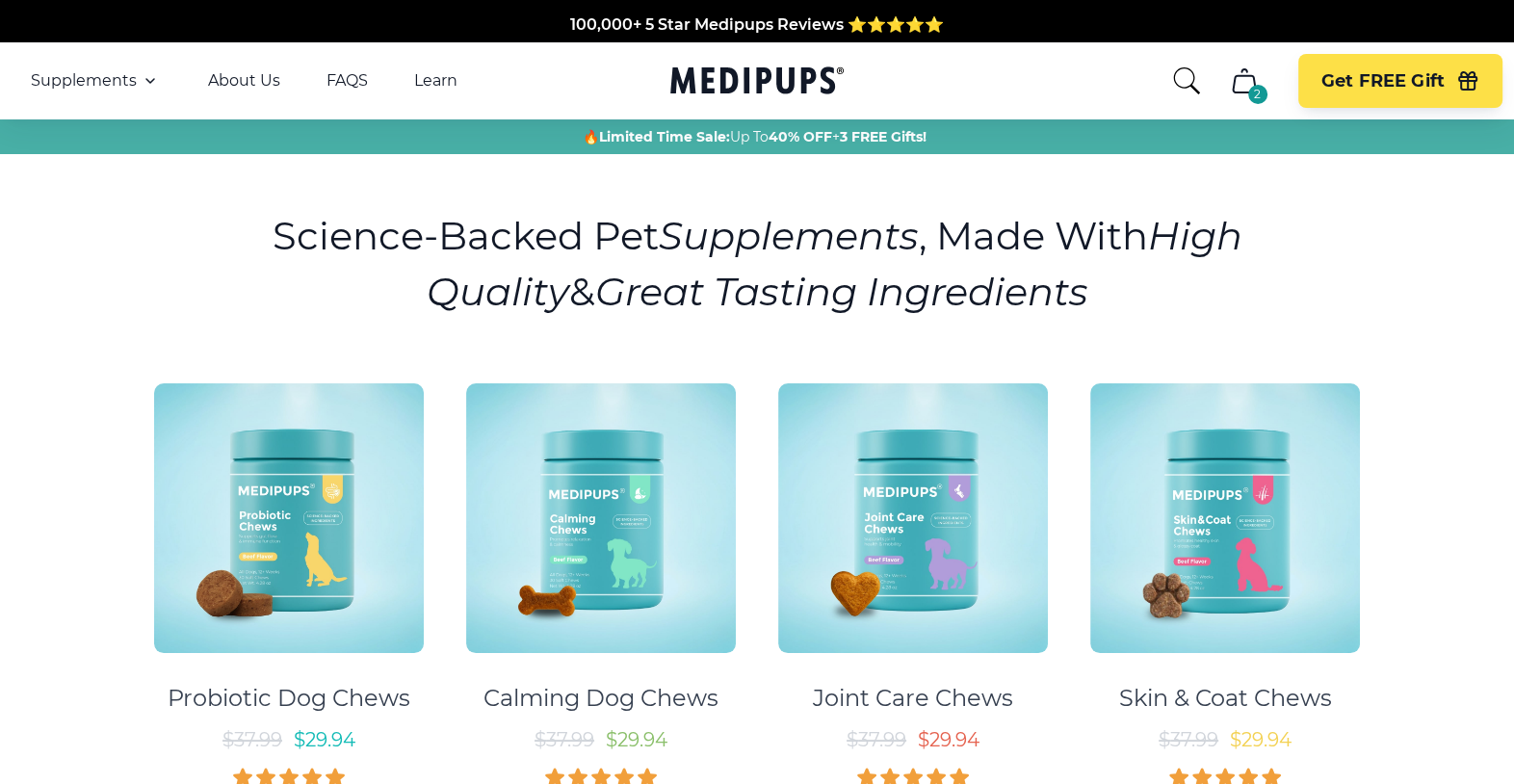
click at [1236, 81] on icon "cart" at bounding box center [1243, 80] width 30 height 30
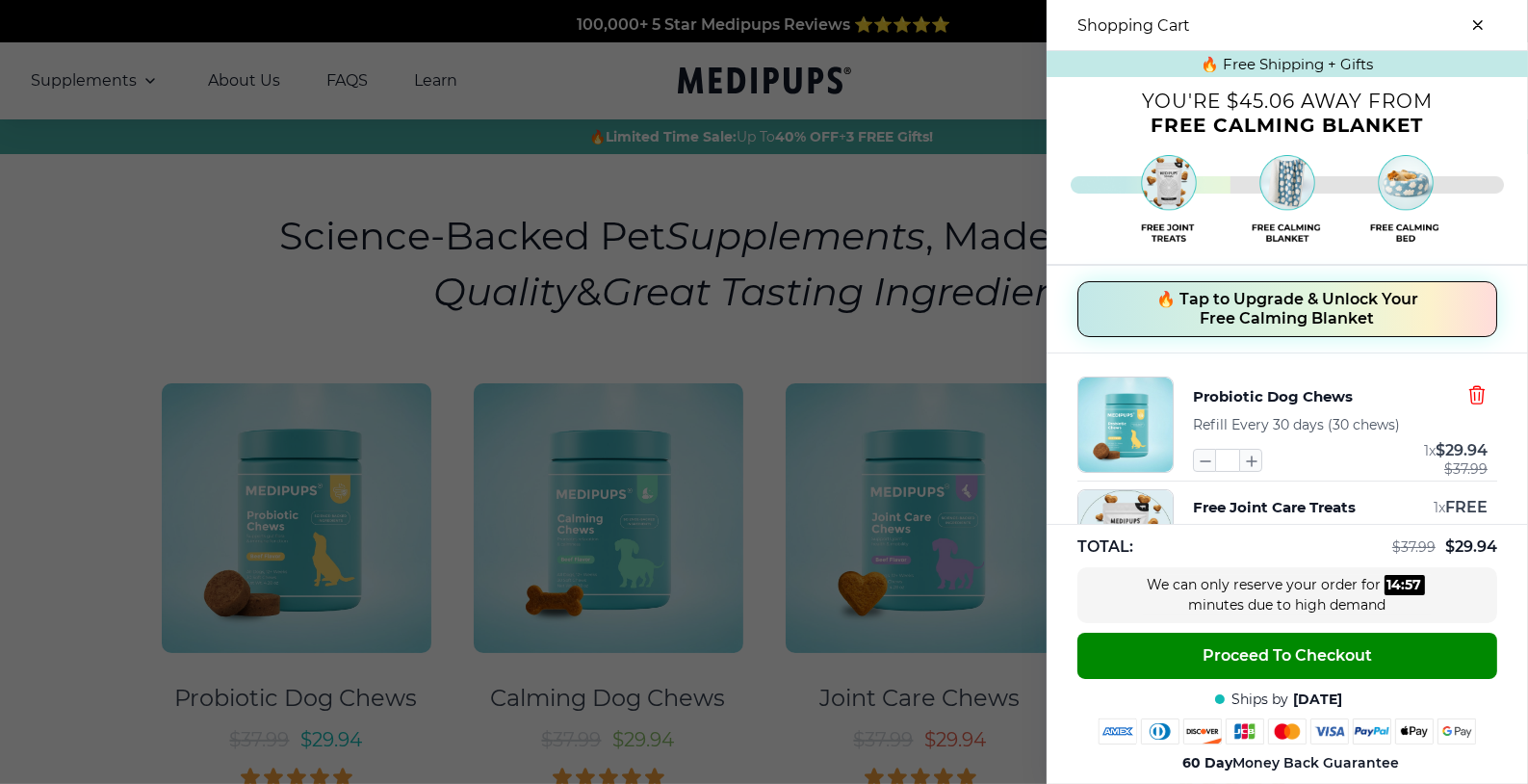
click at [1467, 396] on icon "button" at bounding box center [1478, 395] width 22 height 22
